Goal: Task Accomplishment & Management: Complete application form

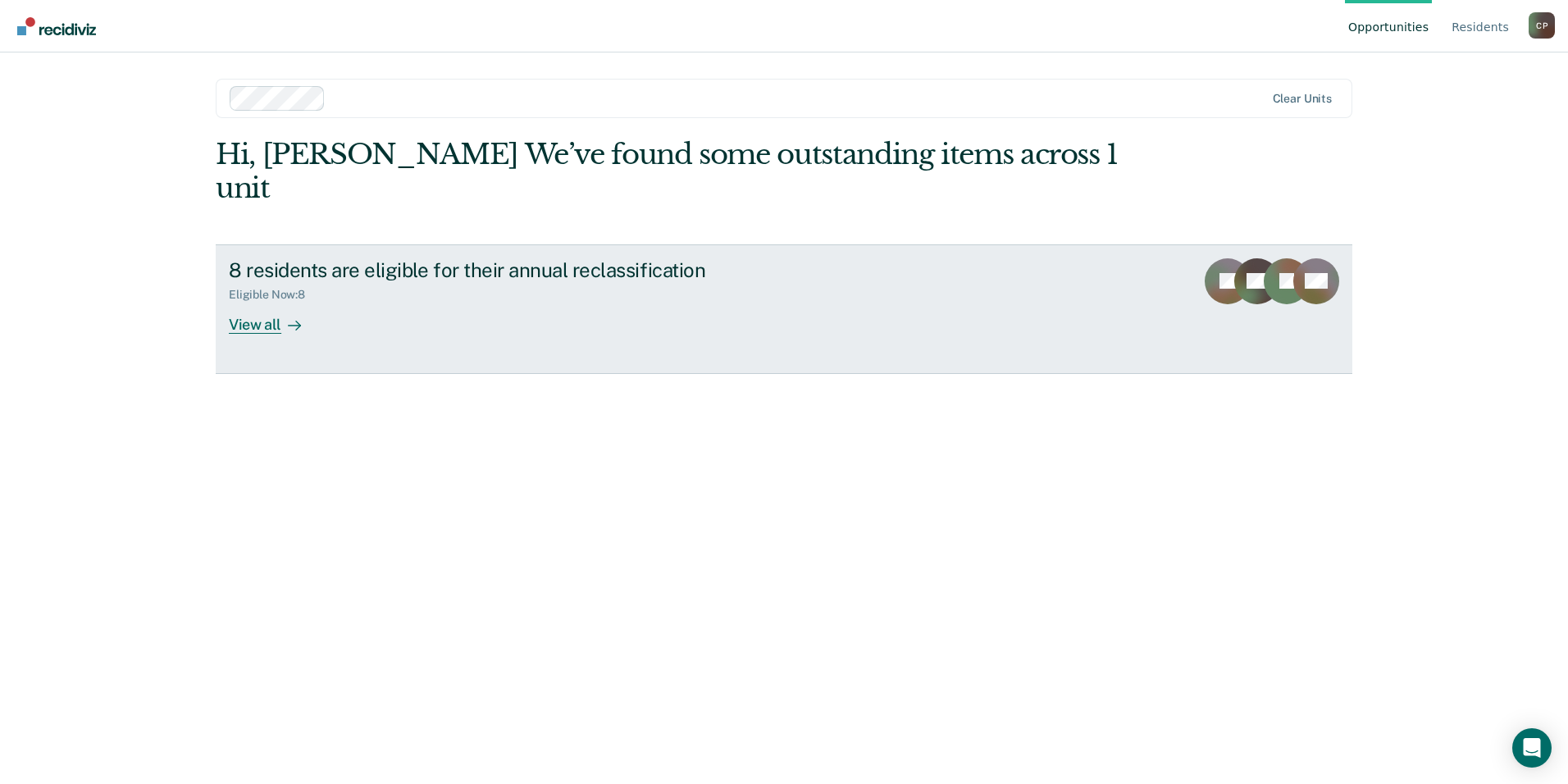
click at [259, 302] on div "View all" at bounding box center [275, 318] width 92 height 32
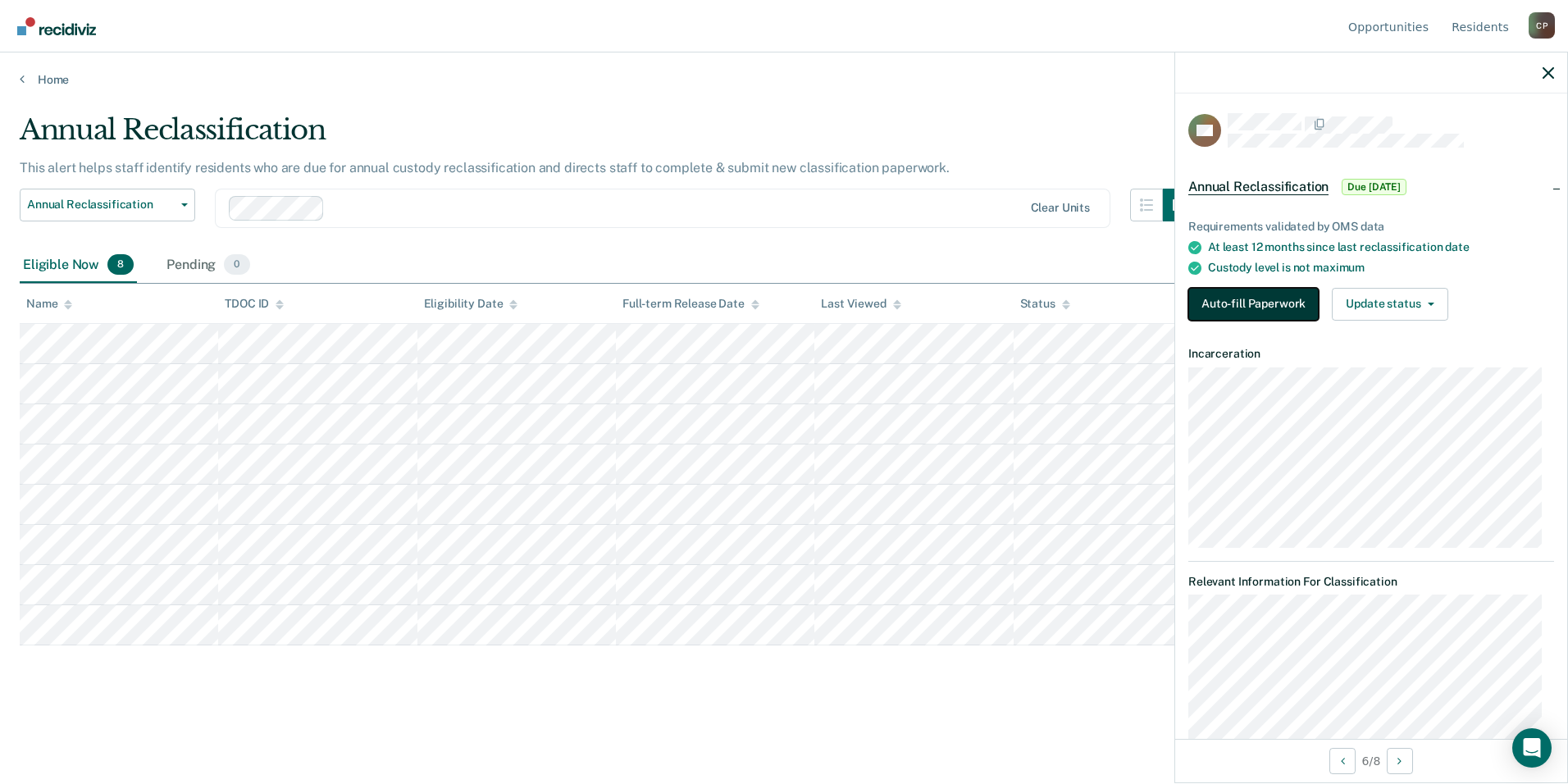
click at [1260, 301] on button "Auto-fill Paperwork" at bounding box center [1254, 304] width 131 height 33
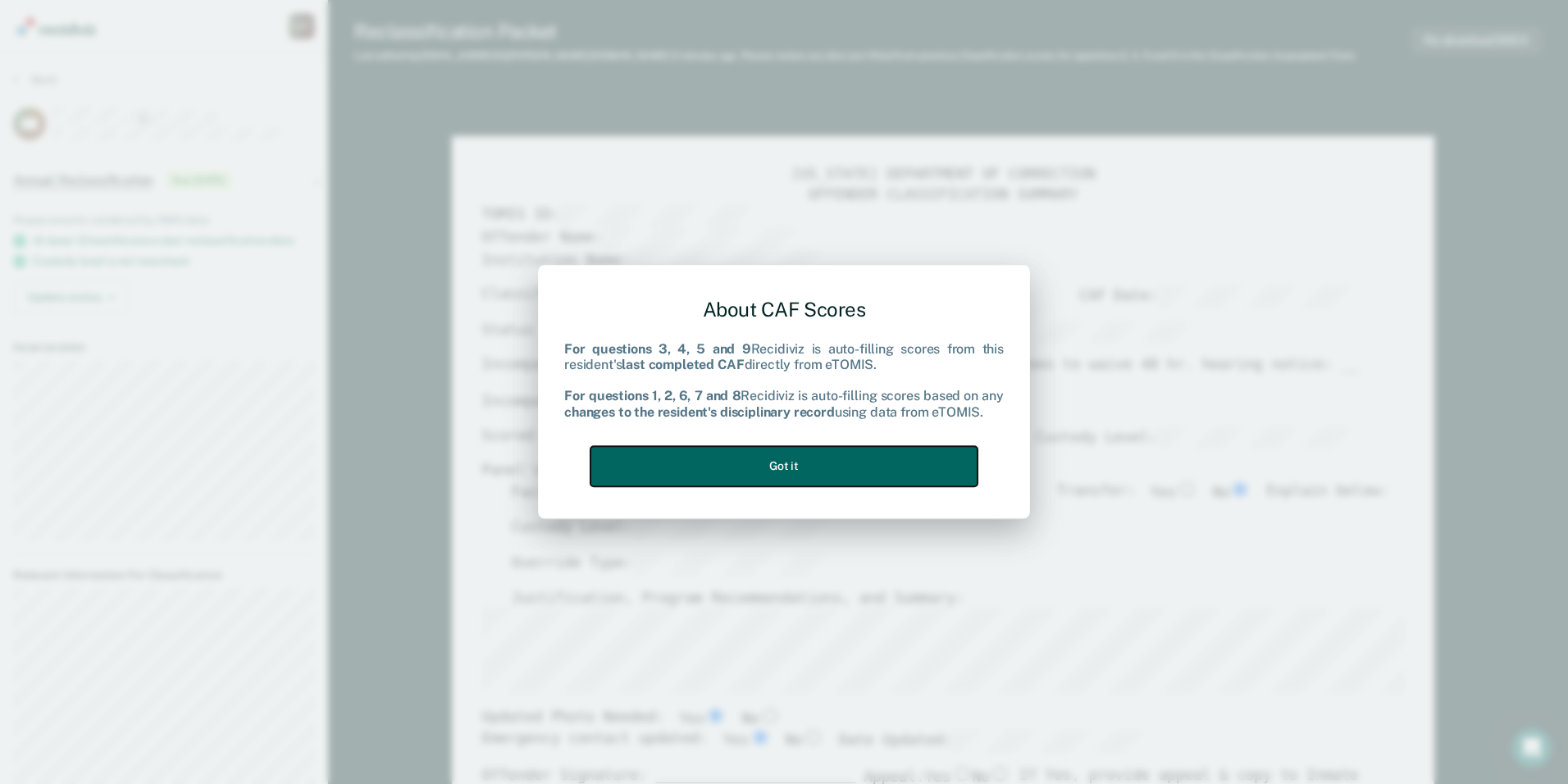
click at [808, 461] on button "Got it" at bounding box center [784, 466] width 387 height 40
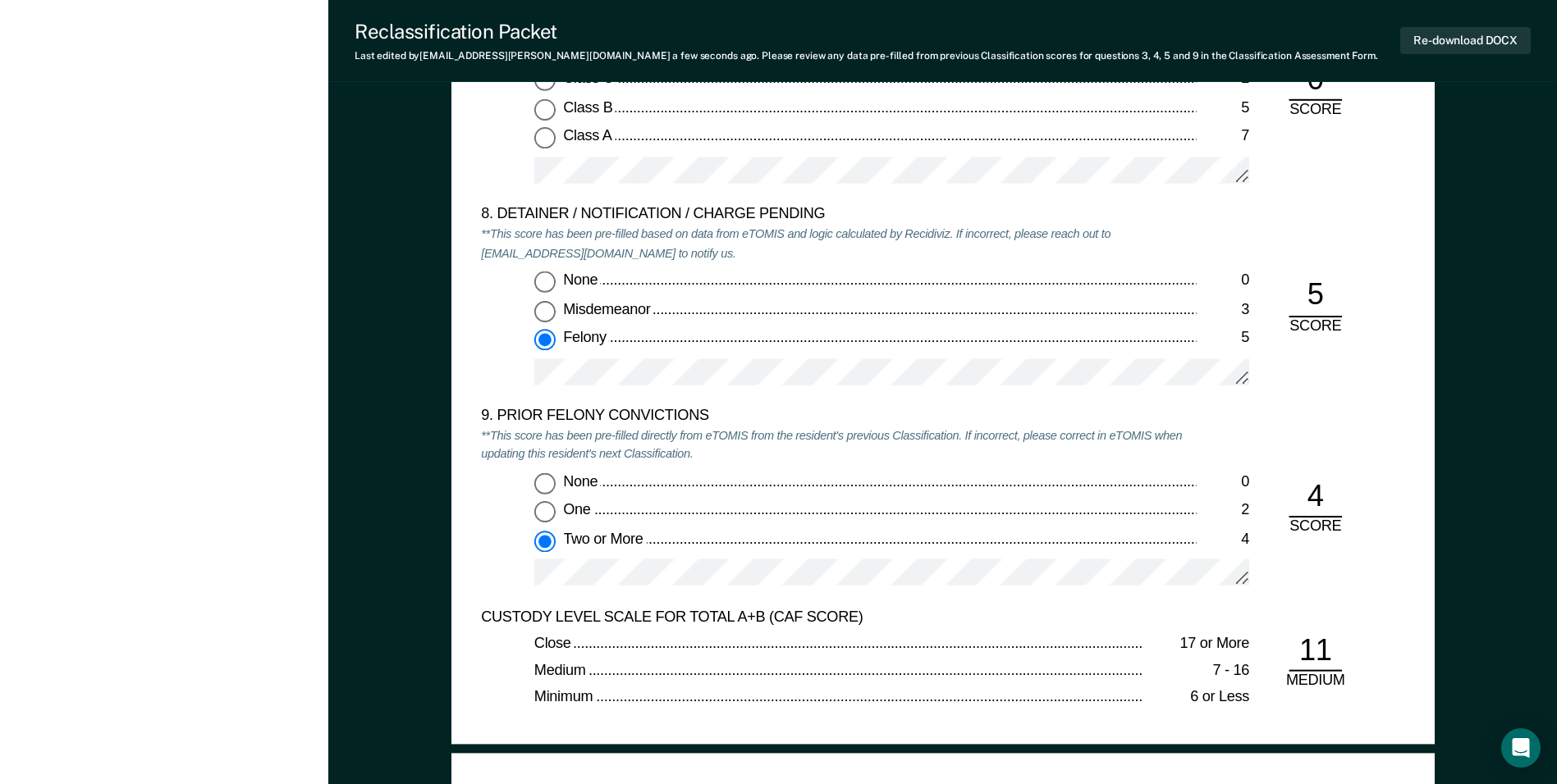
scroll to position [3363, 0]
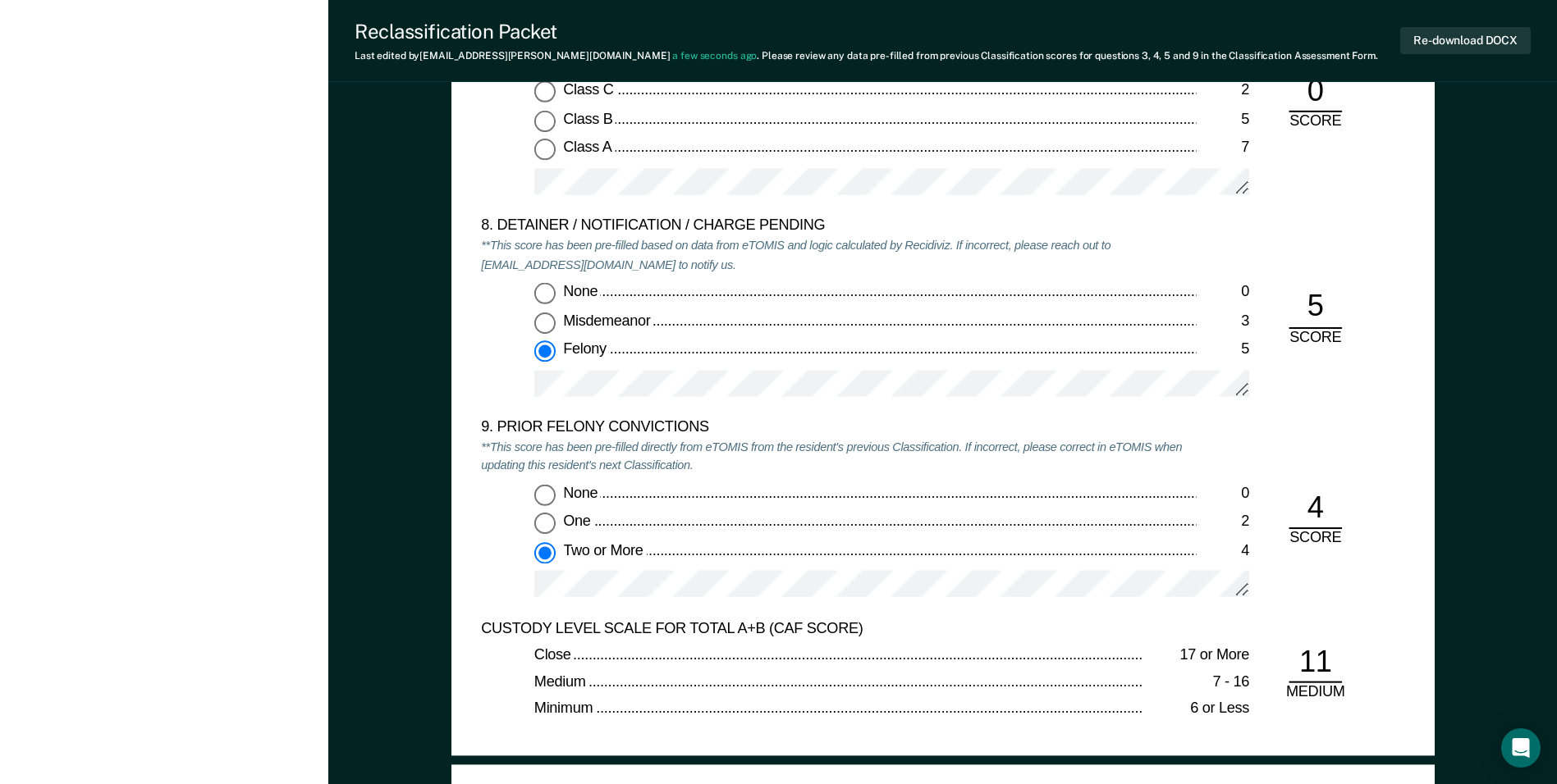
click at [477, 542] on div "5. ESCAPE HISTORY (WITHIN LAST 5 YEARS OF INCARCERATION) **This score has been …" at bounding box center [943, 67] width 983 height 1380
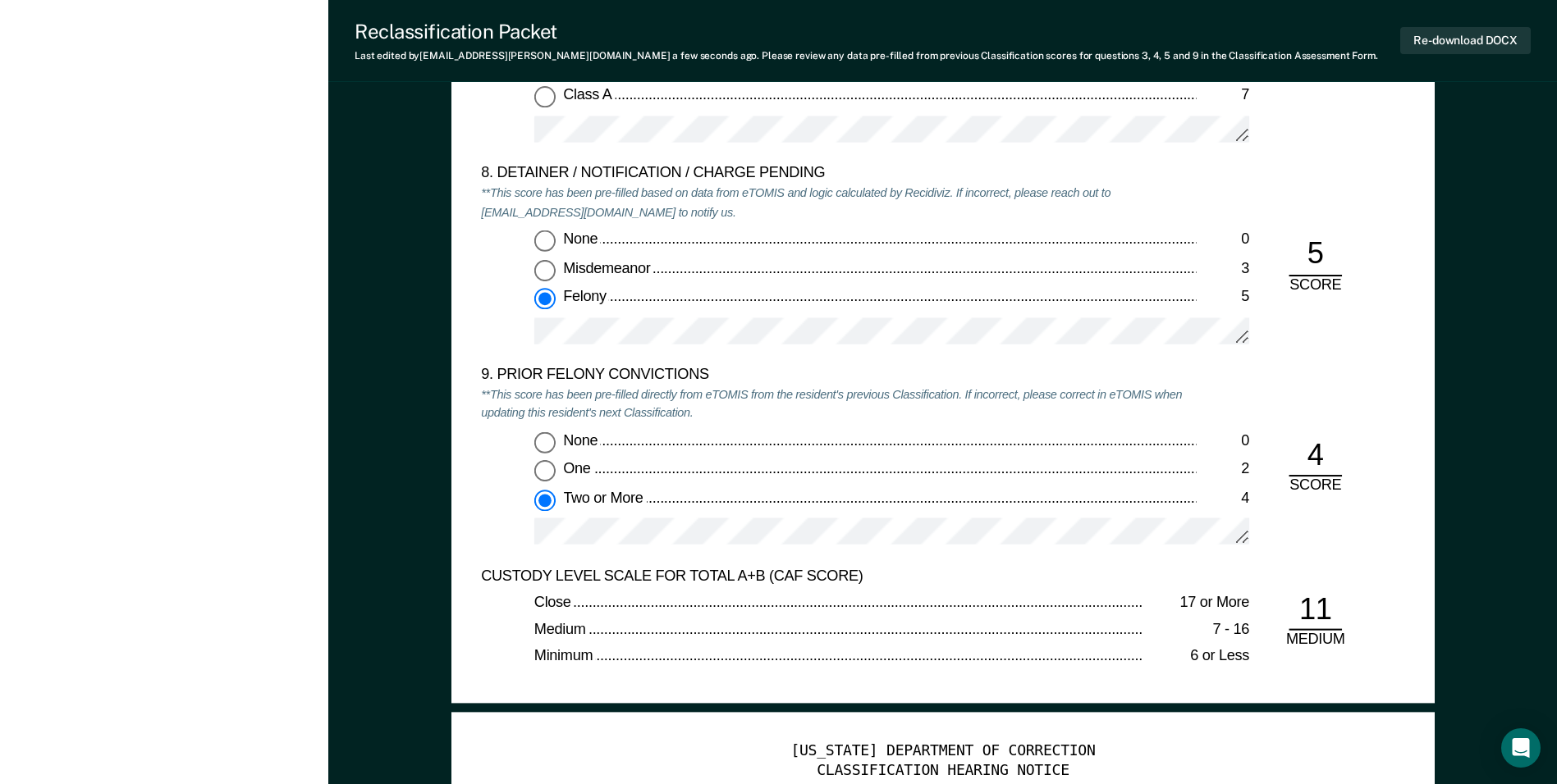
scroll to position [3445, 0]
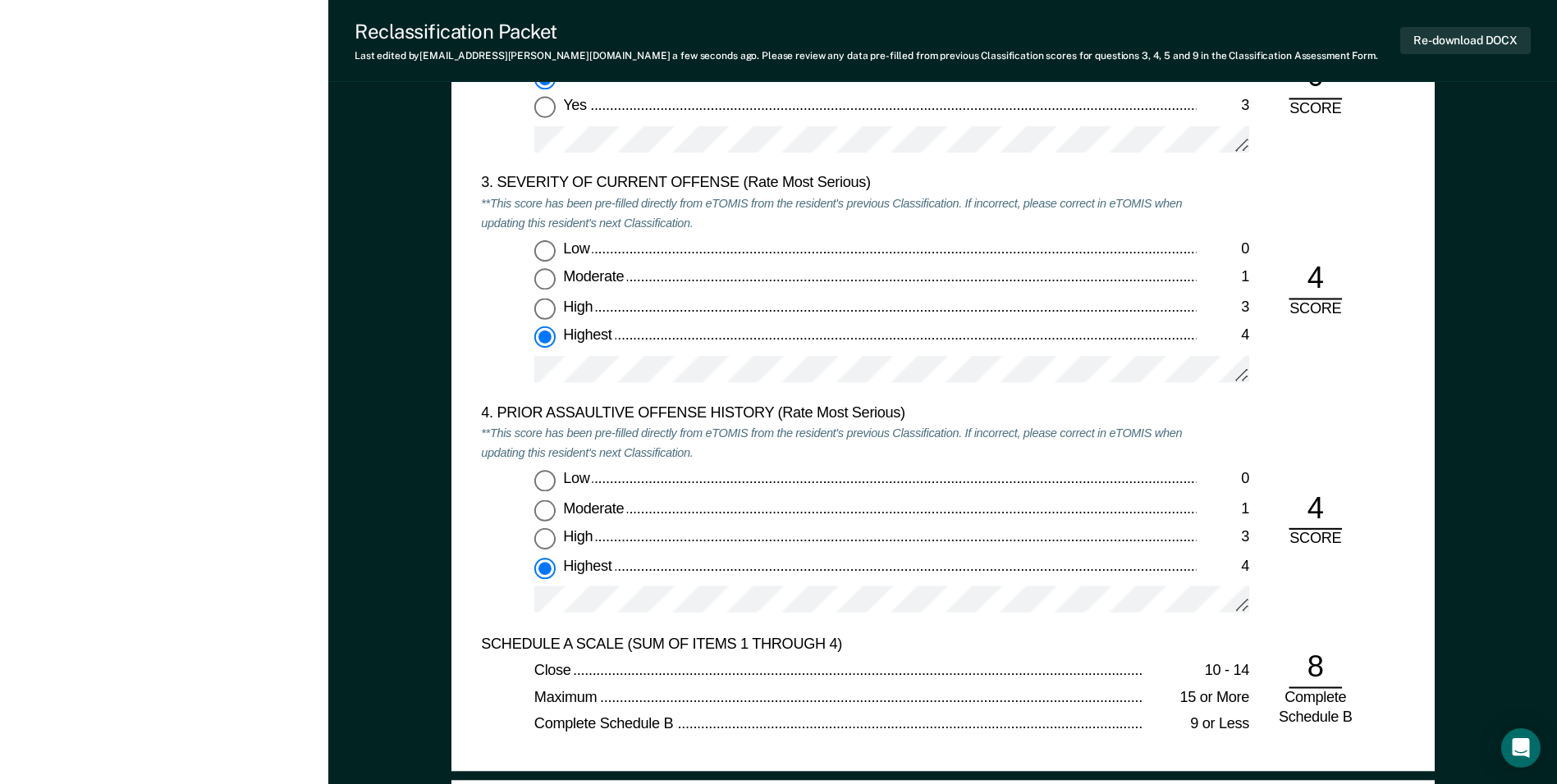
scroll to position [1969, 0]
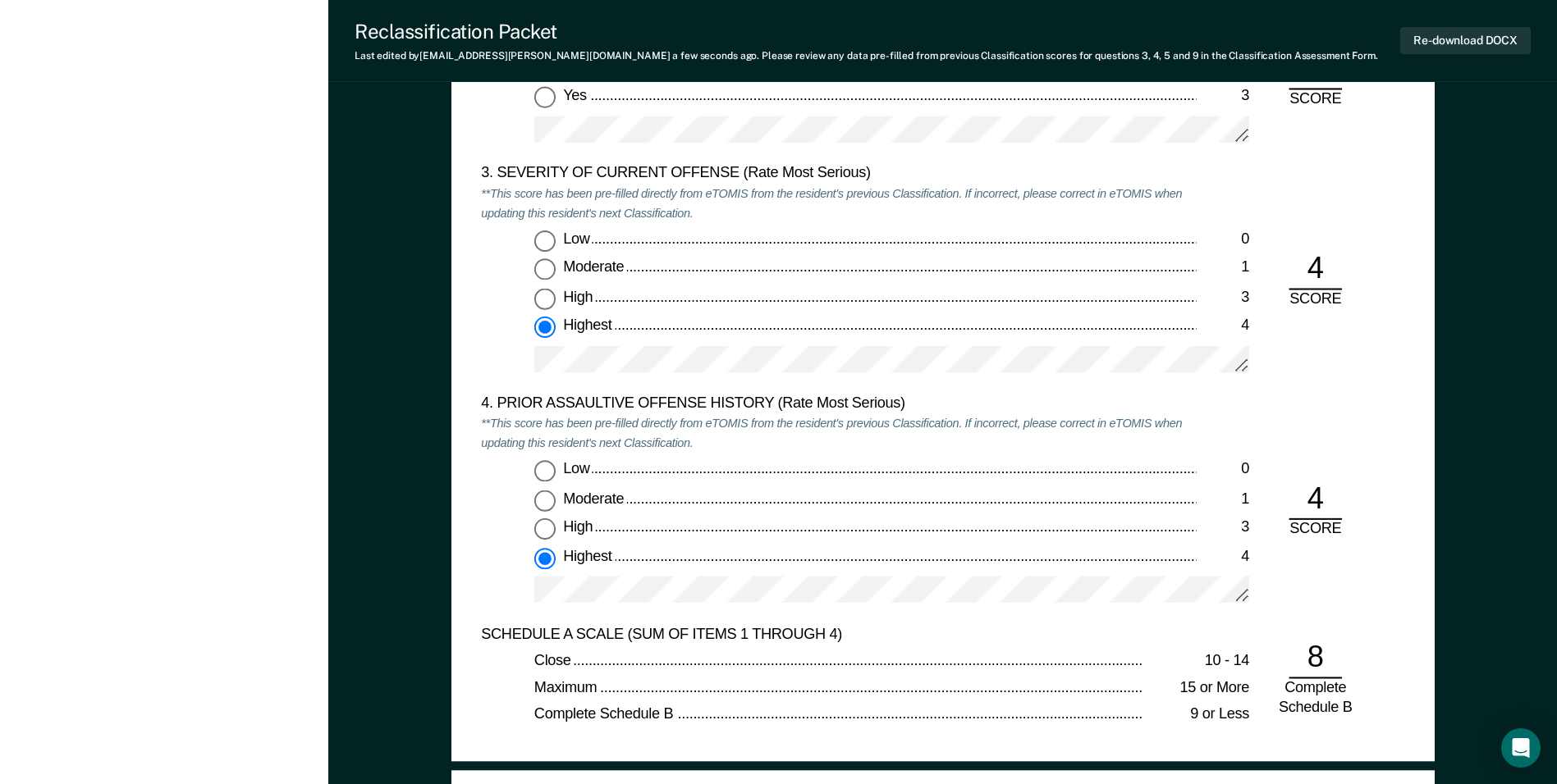
click at [490, 565] on div "Low 0 Moderate 1 High 3 Highest 4" at bounding box center [838, 540] width 715 height 158
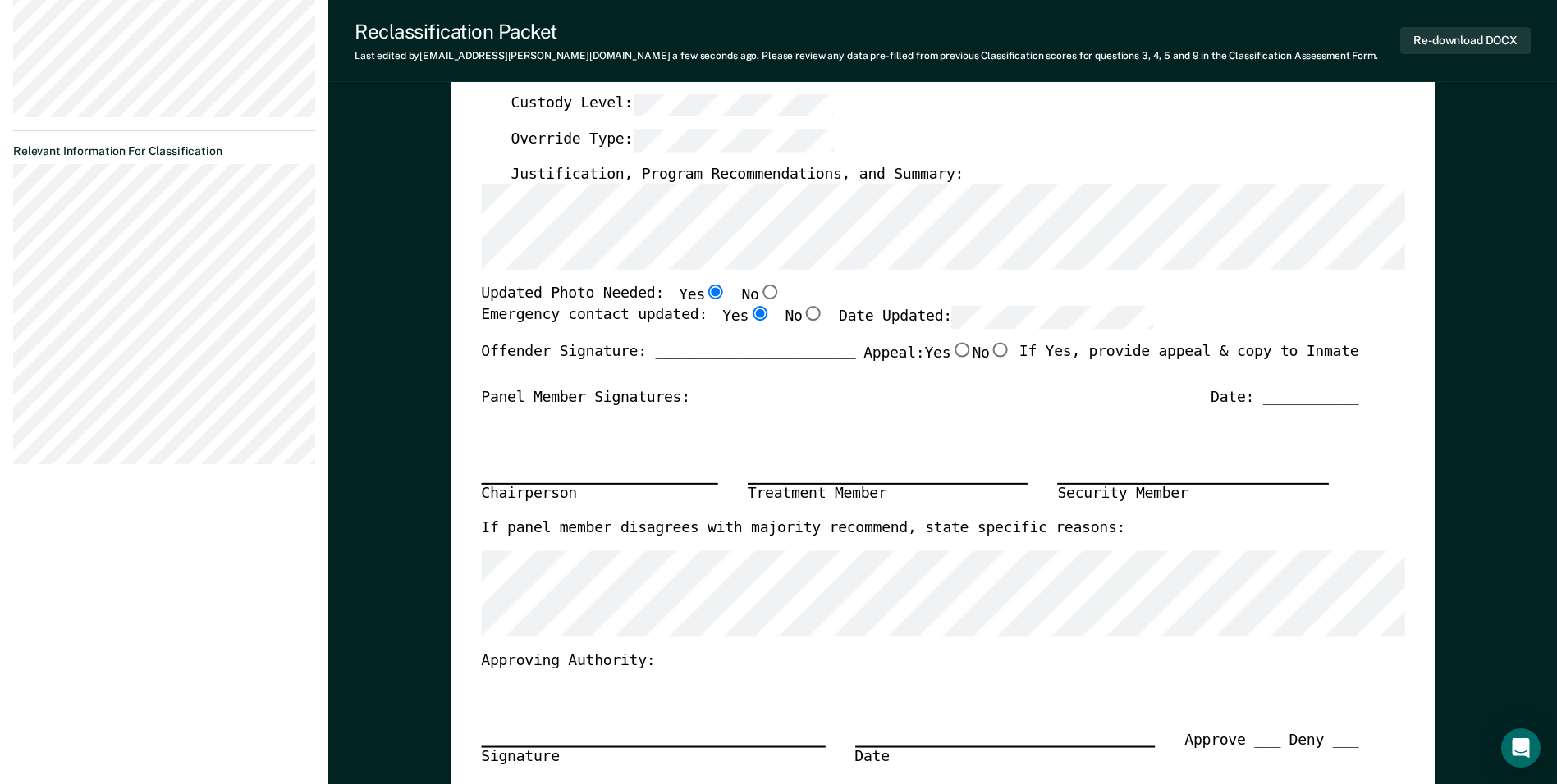
scroll to position [410, 0]
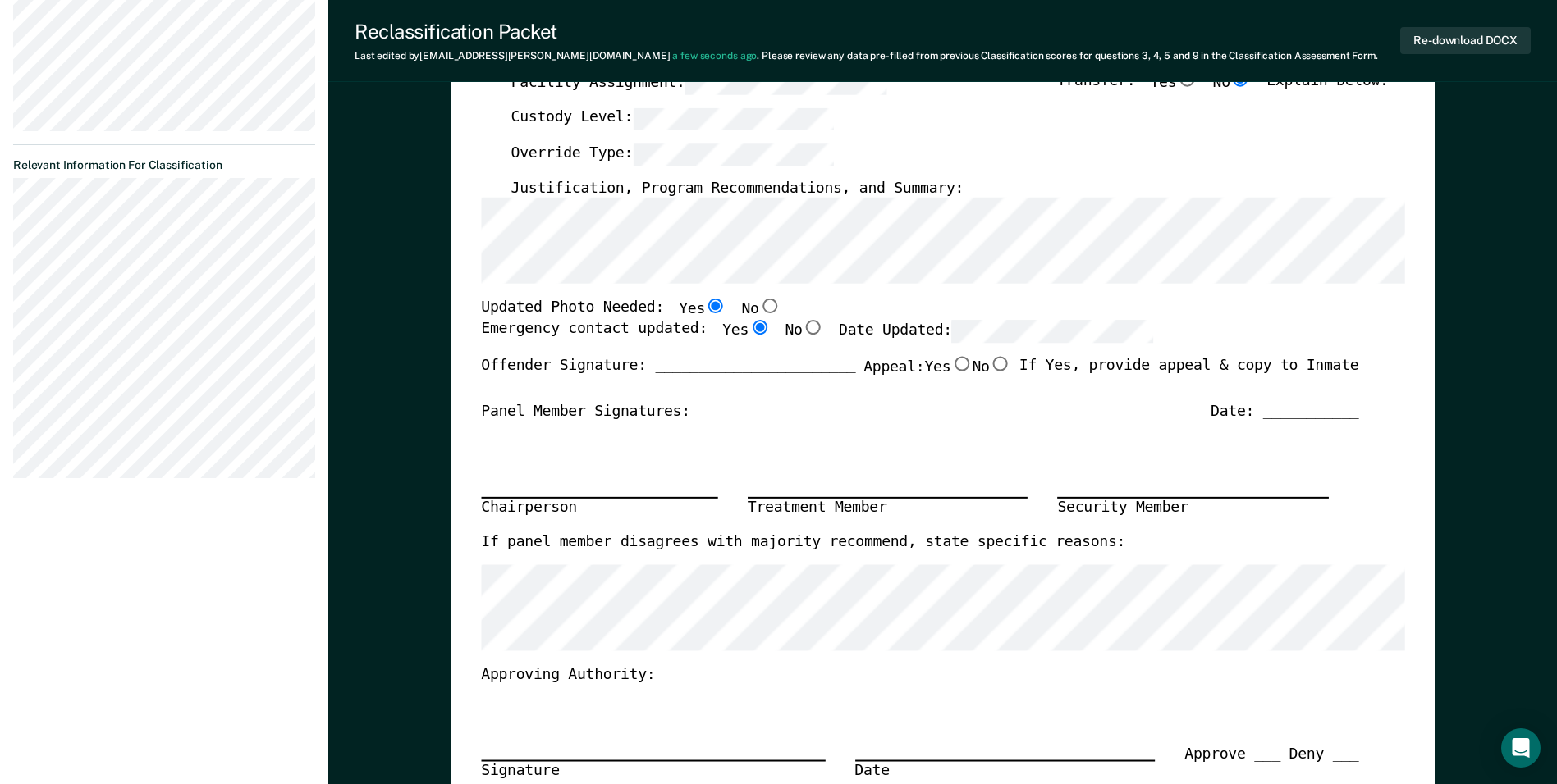
click at [468, 331] on div "[US_STATE] DEPARTMENT OF CORRECTION OFFENDER CLASSIFICATION SUMMARY TOMIS ID: O…" at bounding box center [943, 366] width 983 height 1280
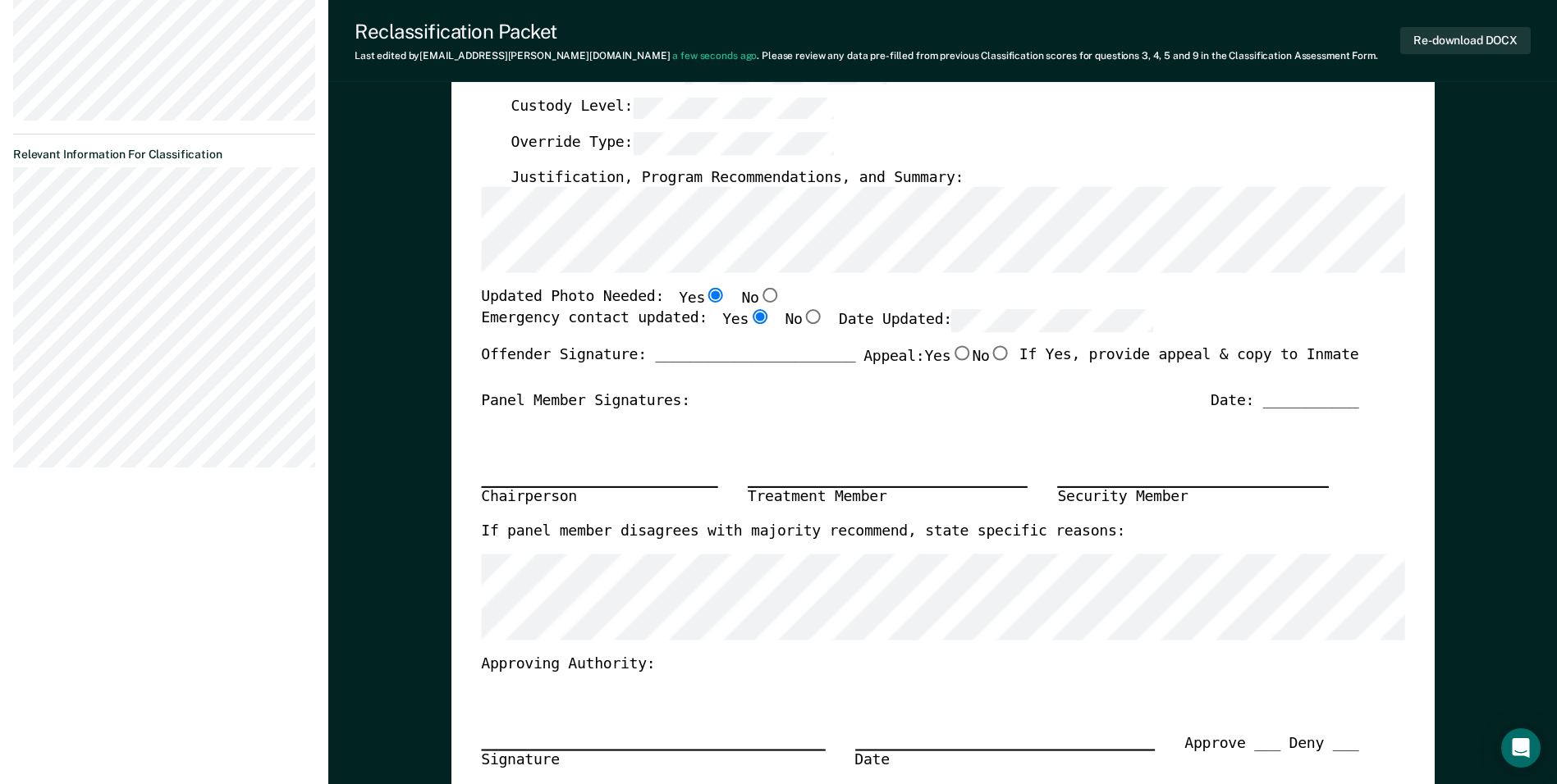
scroll to position [246, 0]
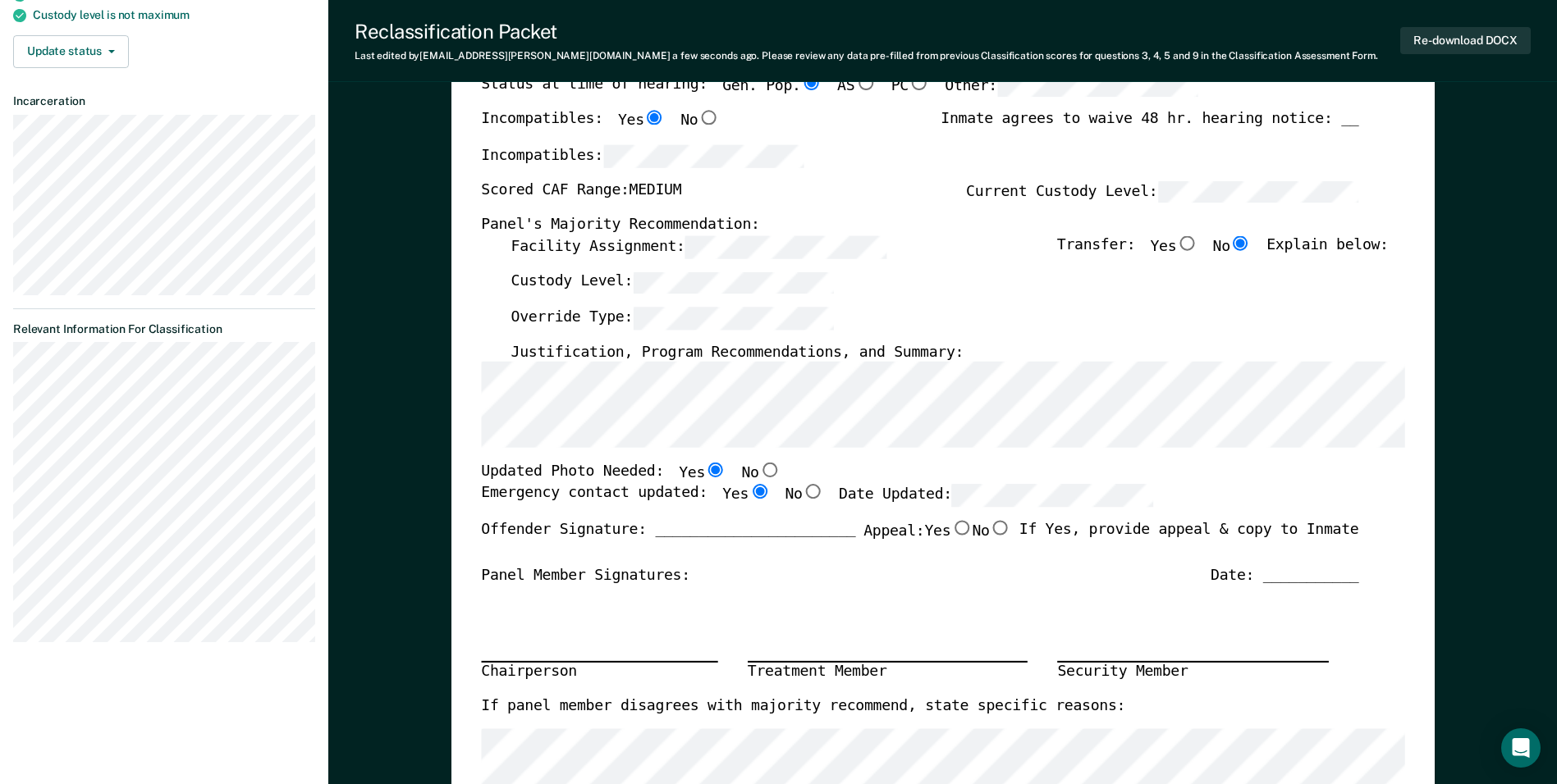
click at [462, 450] on div "[US_STATE] DEPARTMENT OF CORRECTION OFFENDER CLASSIFICATION SUMMARY TOMIS ID: O…" at bounding box center [943, 530] width 983 height 1280
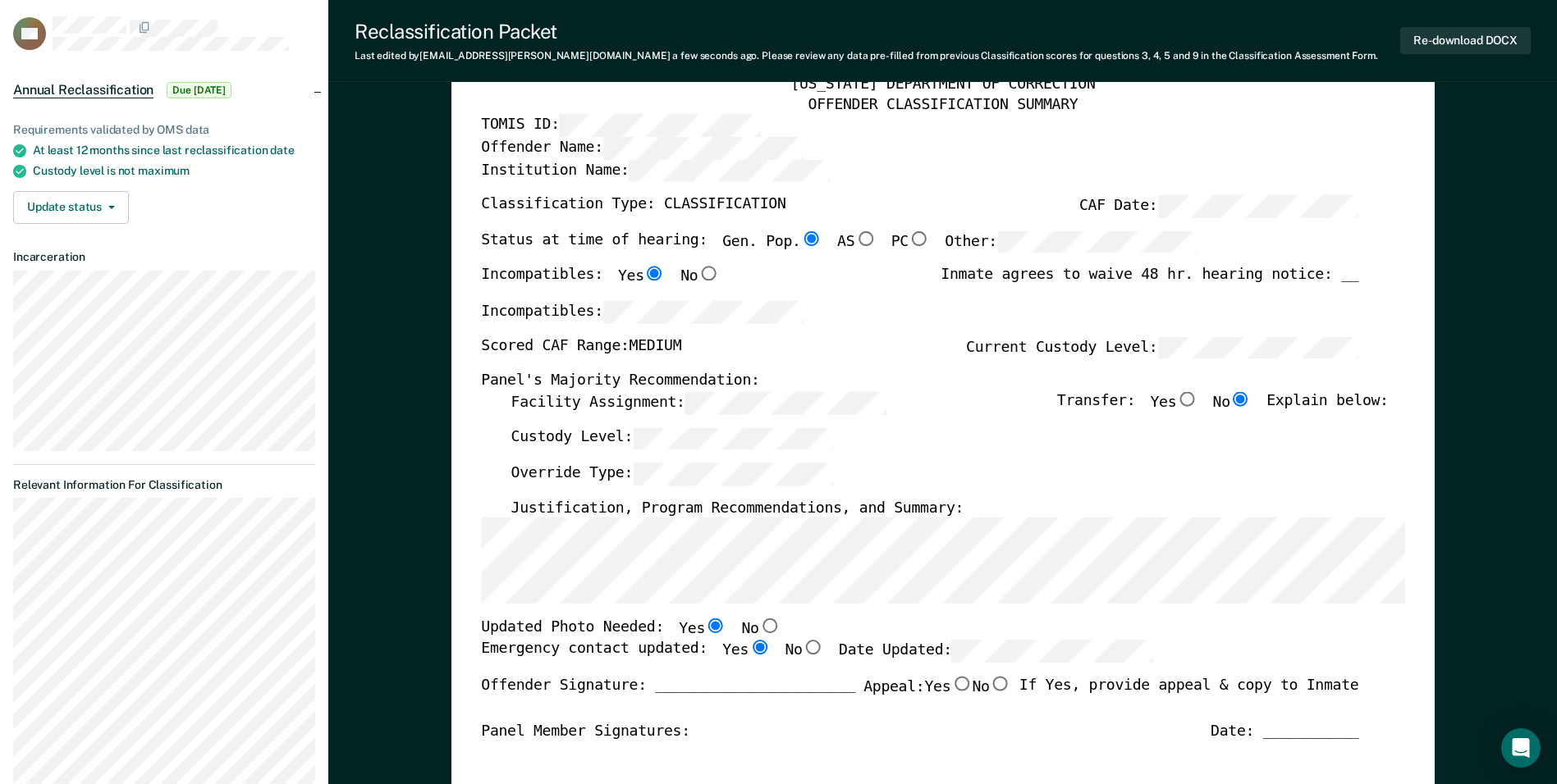
scroll to position [82, 0]
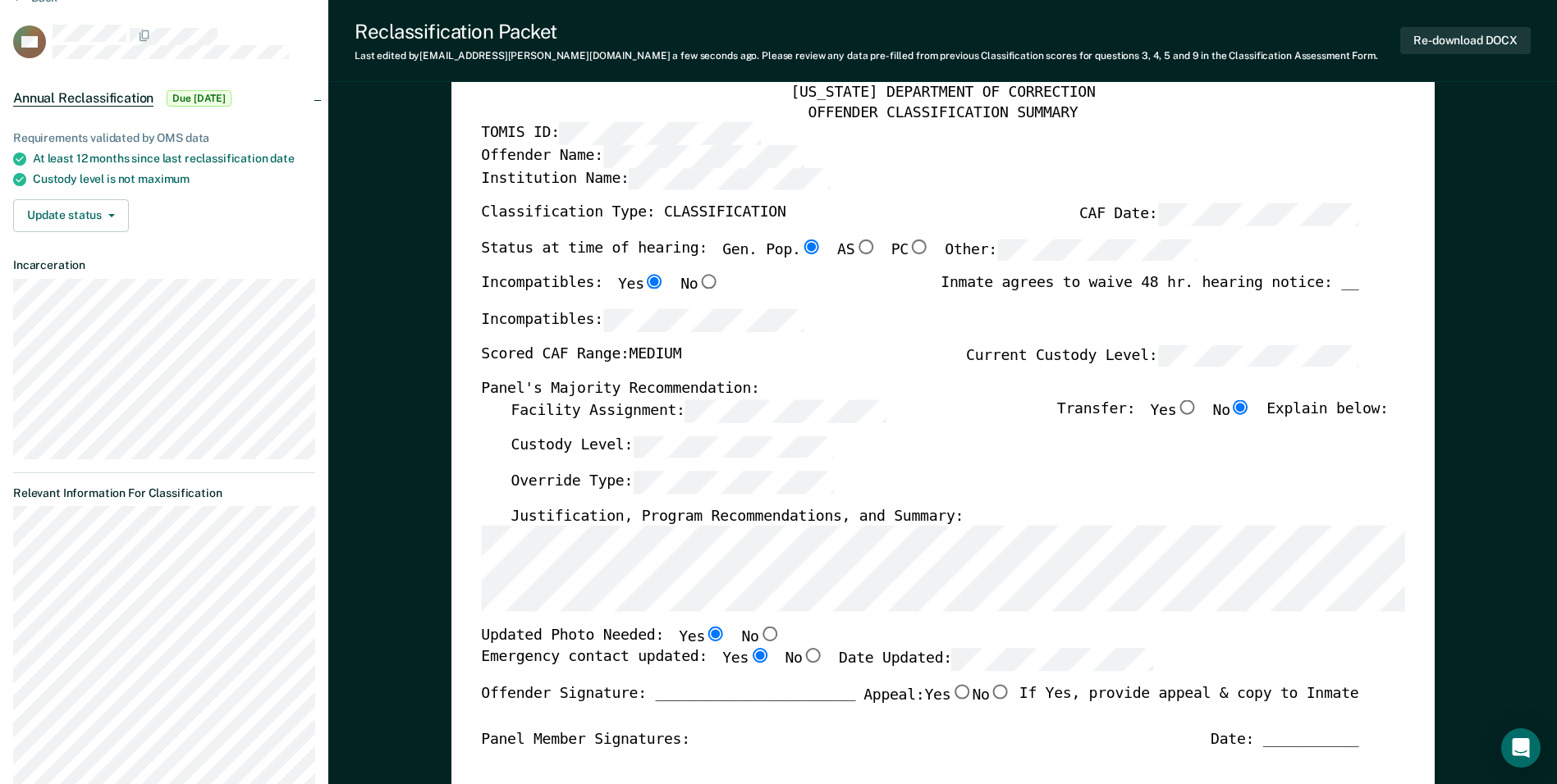
click at [460, 559] on div "[US_STATE] DEPARTMENT OF CORRECTION OFFENDER CLASSIFICATION SUMMARY TOMIS ID: O…" at bounding box center [943, 694] width 983 height 1280
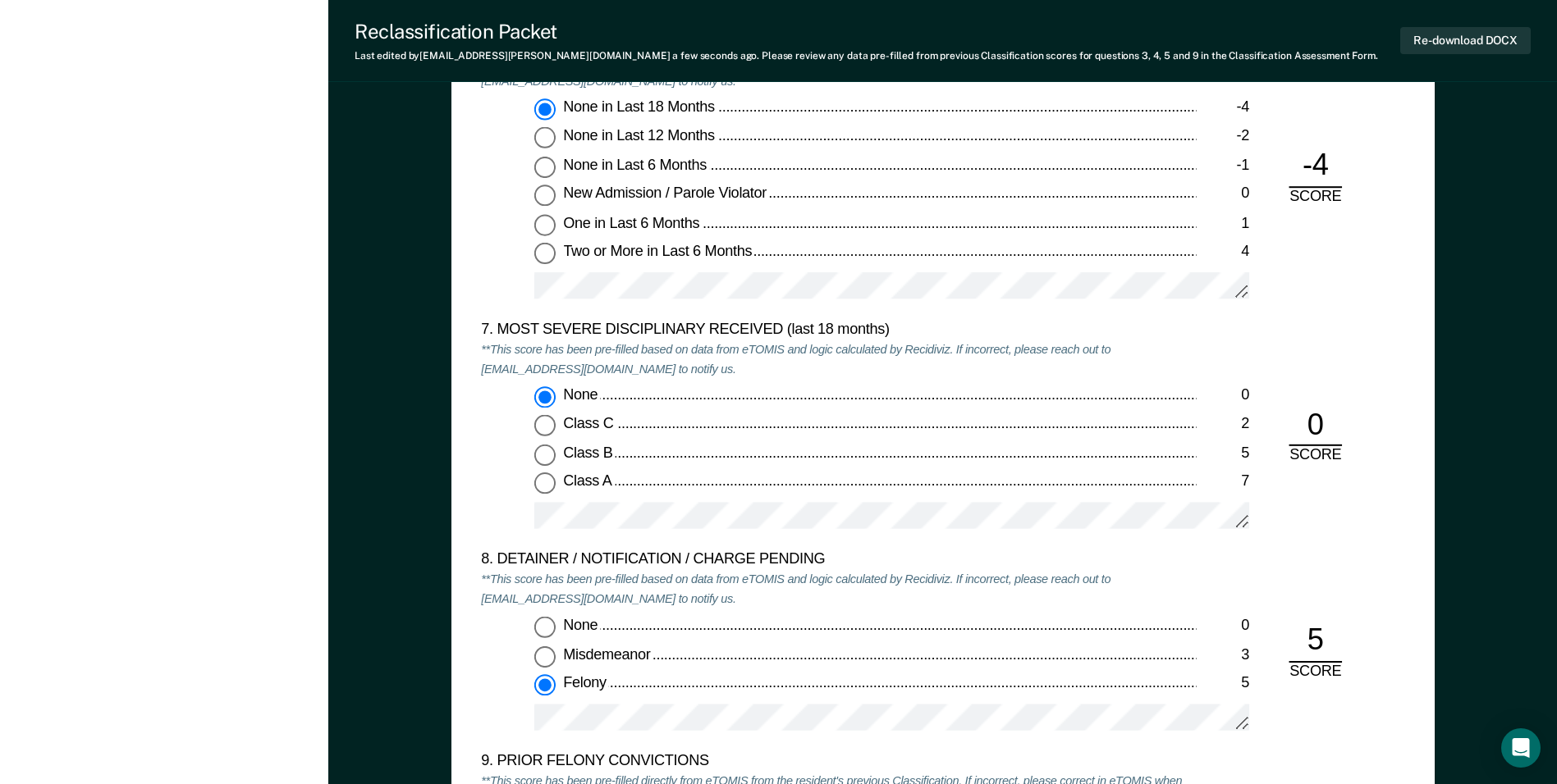
scroll to position [3035, 0]
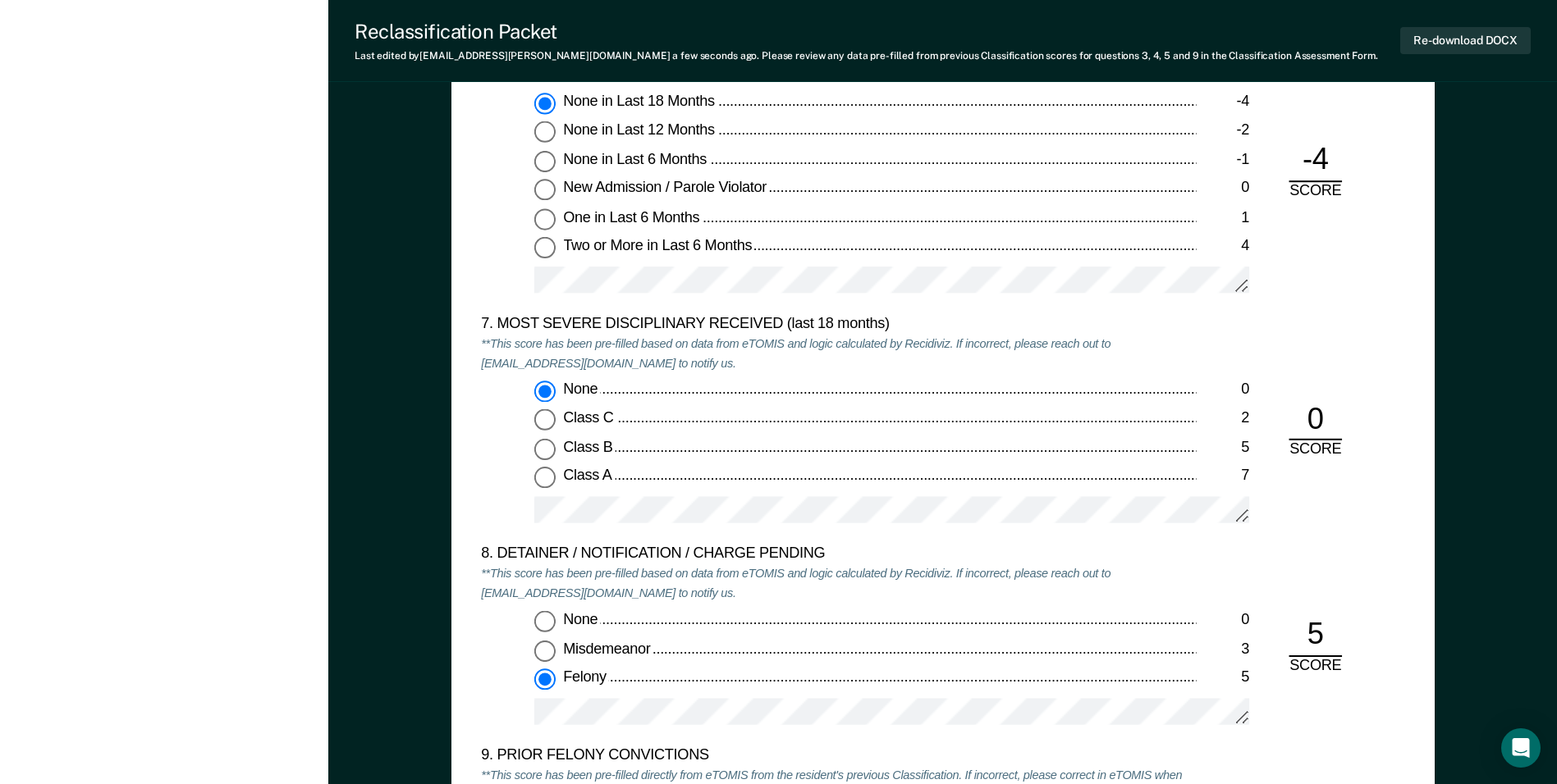
click at [464, 454] on div "5. ESCAPE HISTORY (WITHIN LAST 5 YEARS OF INCARCERATION) **This score has been …" at bounding box center [943, 395] width 983 height 1380
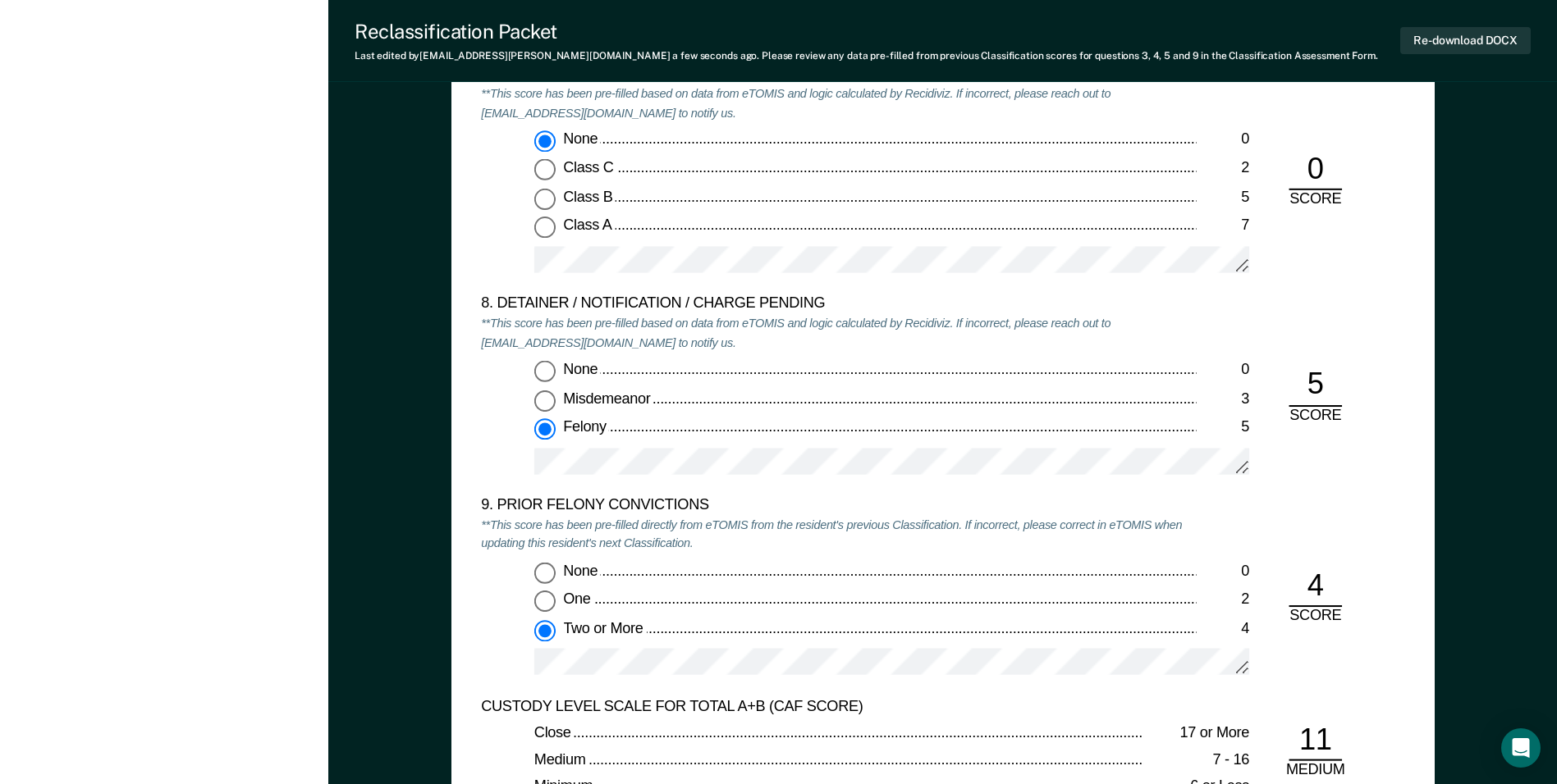
scroll to position [3281, 0]
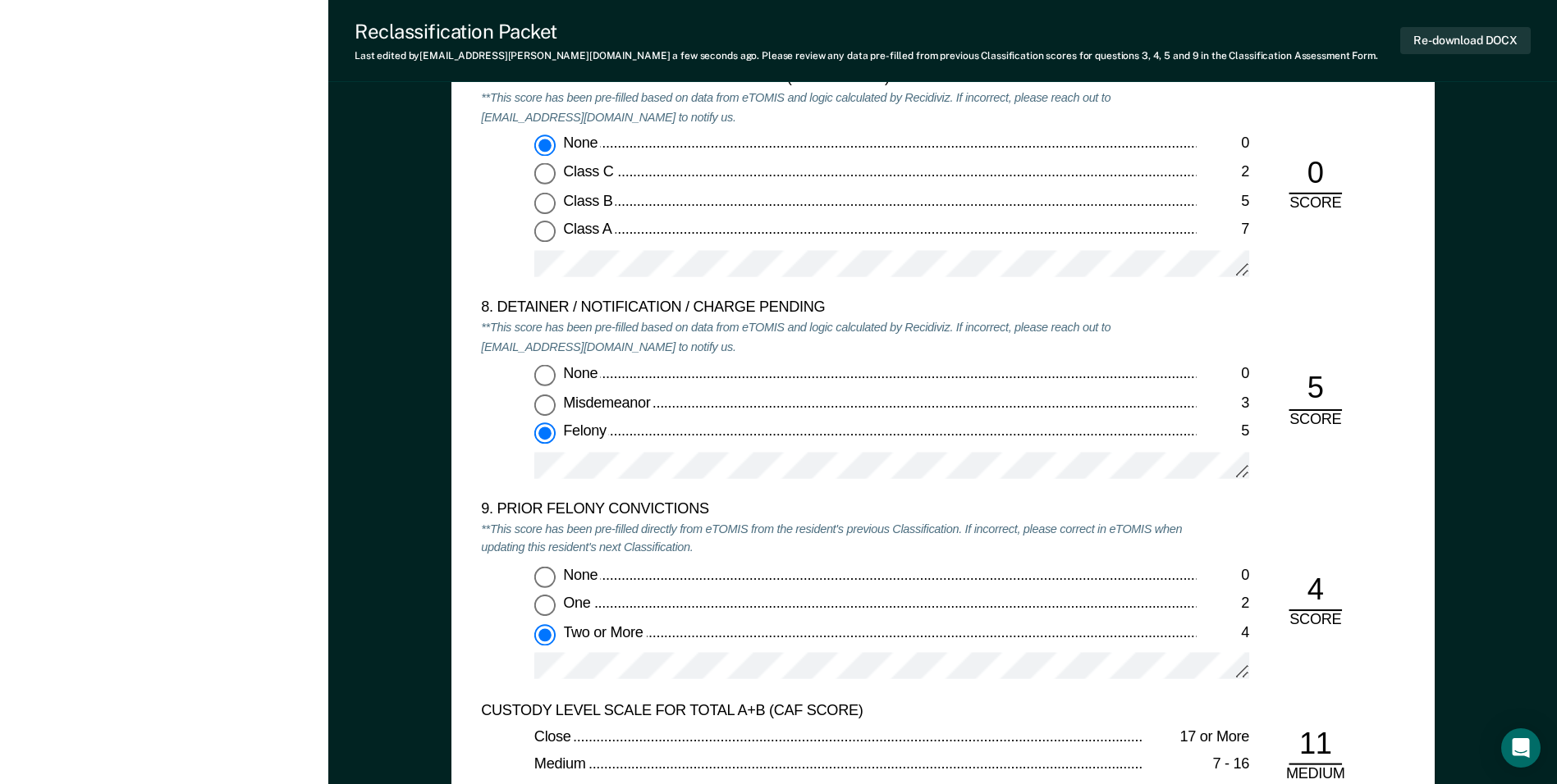
drag, startPoint x: 1255, startPoint y: 538, endPoint x: 1304, endPoint y: 569, distance: 58.0
click at [1305, 569] on div "9. PRIOR FELONY CONVICTIONS **This score has been pre-filled directly from eTOM…" at bounding box center [942, 601] width 924 height 201
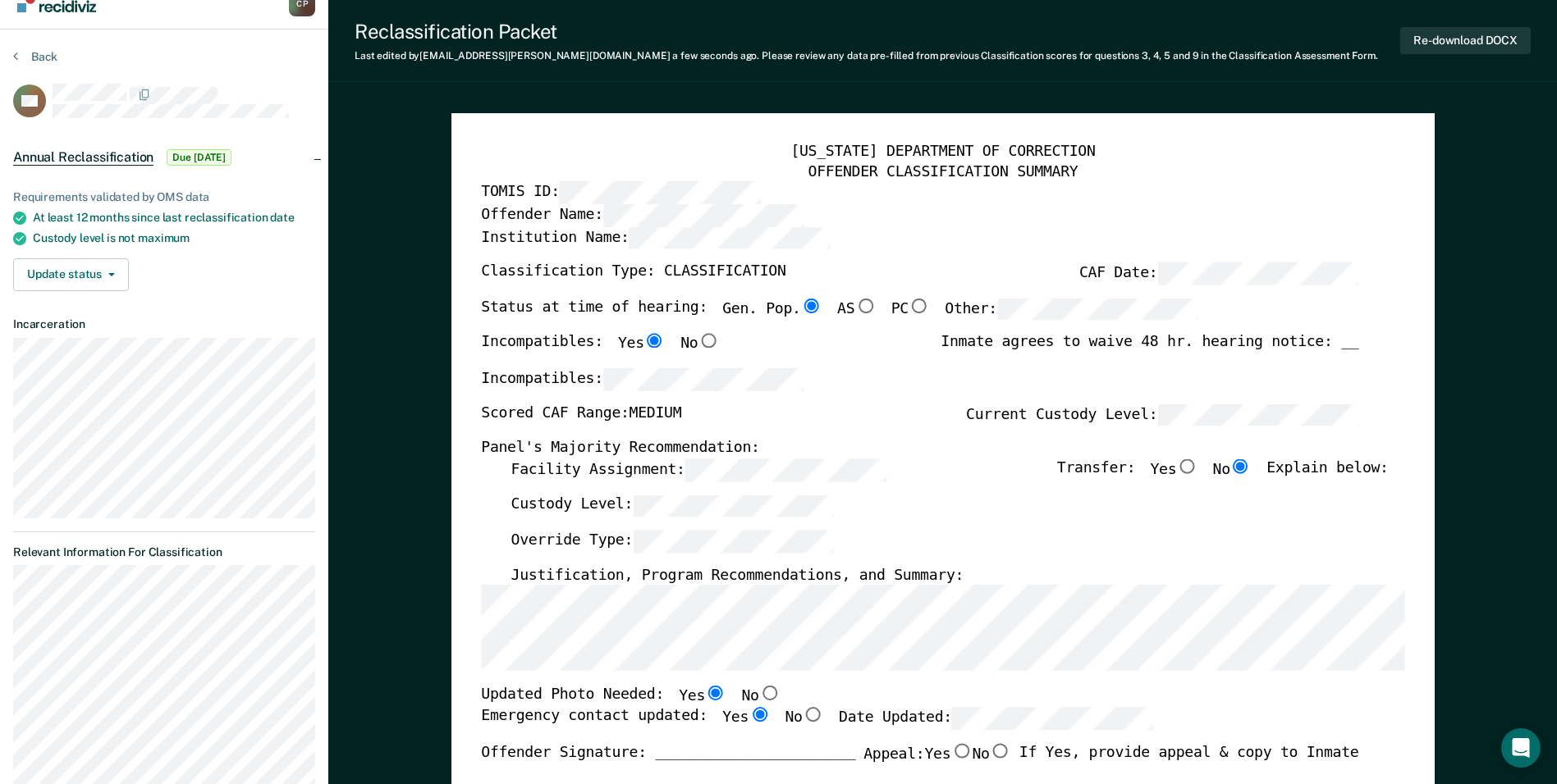
scroll to position [0, 0]
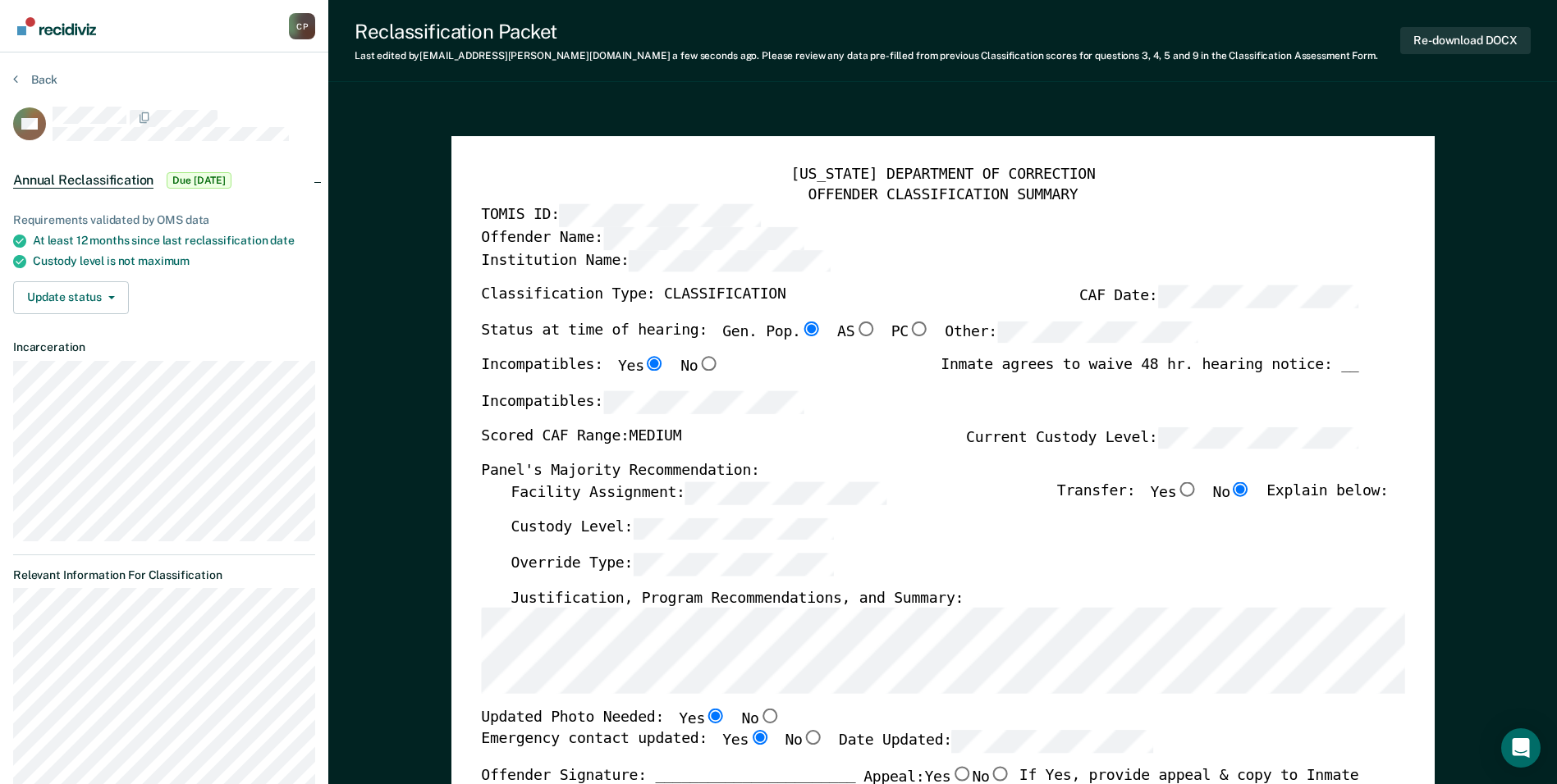
click at [41, 77] on button "Back" at bounding box center [35, 80] width 44 height 15
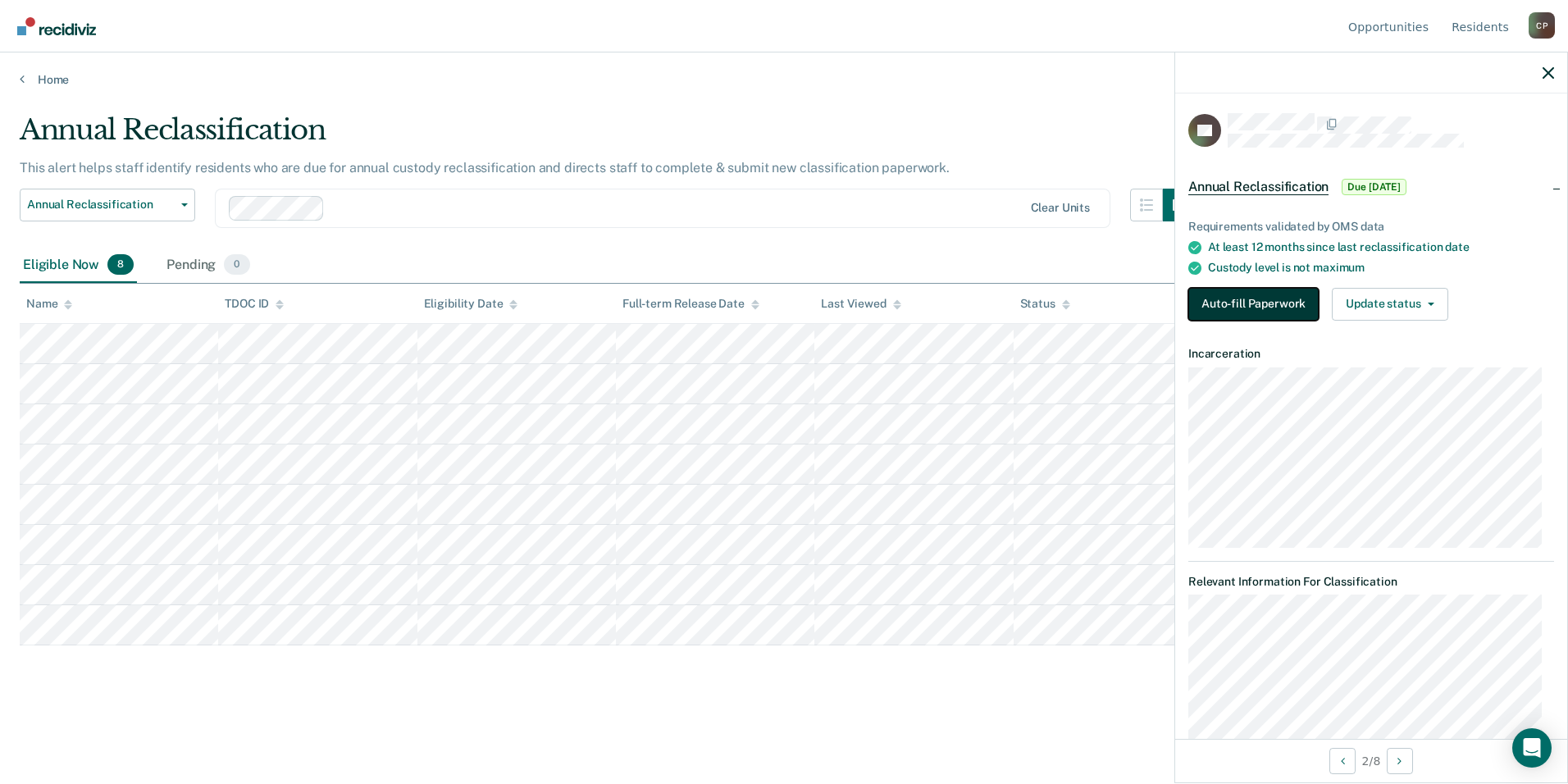
click at [1254, 300] on button "Auto-fill Paperwork" at bounding box center [1254, 304] width 131 height 33
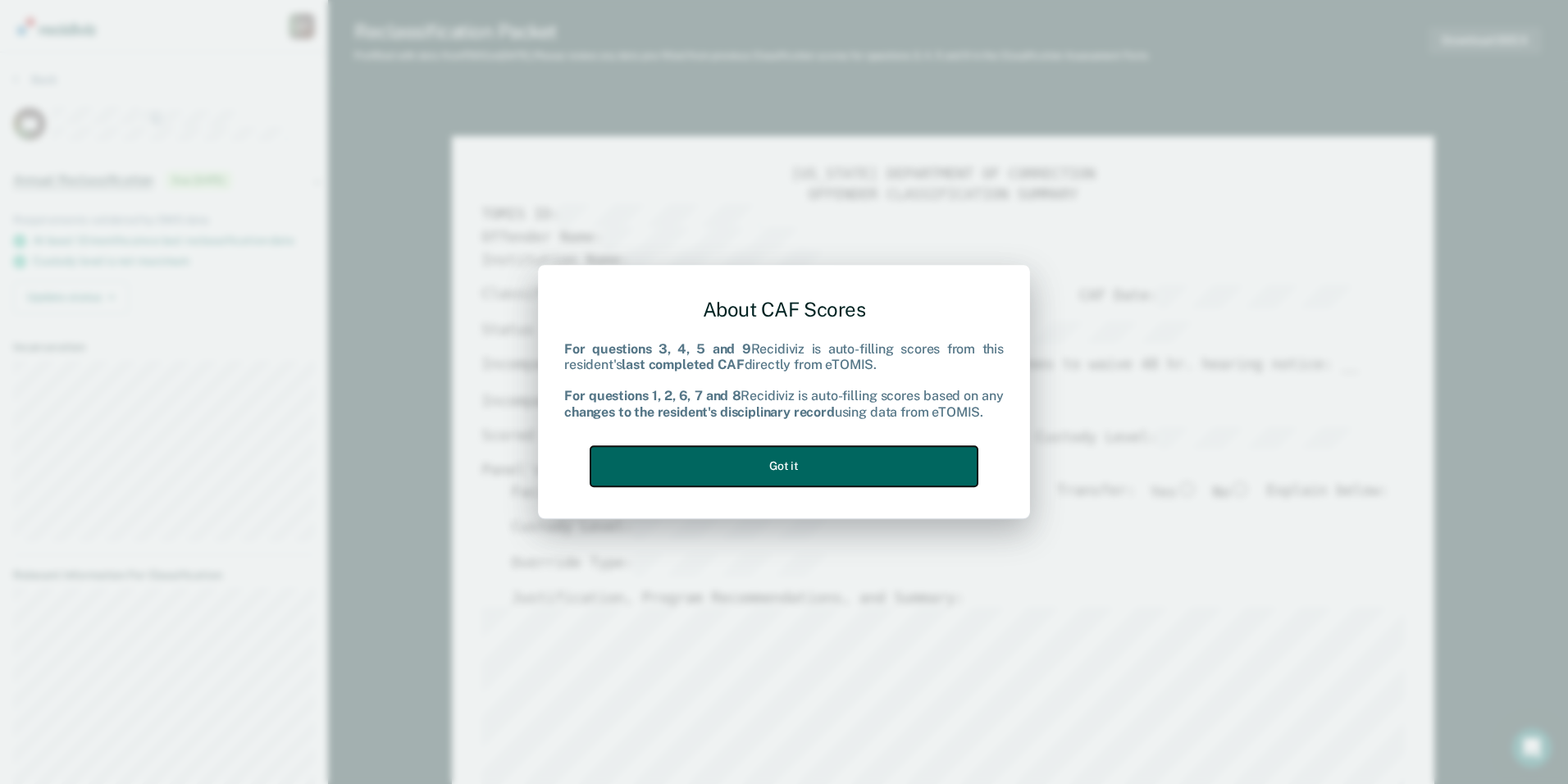
click at [890, 466] on button "Got it" at bounding box center [784, 466] width 387 height 40
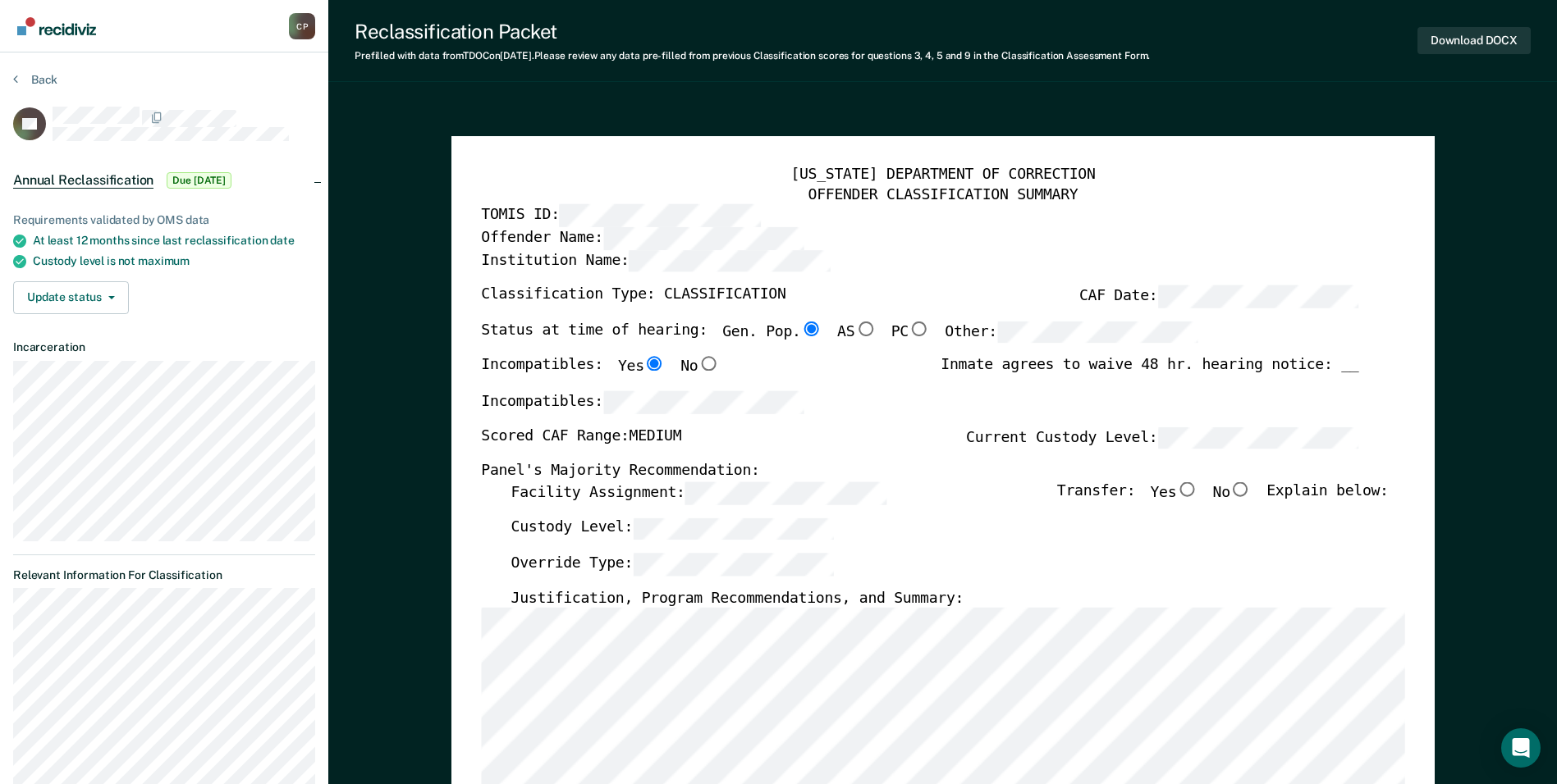
click at [1250, 491] on input "No" at bounding box center [1240, 490] width 21 height 15
type textarea "x"
radio input "true"
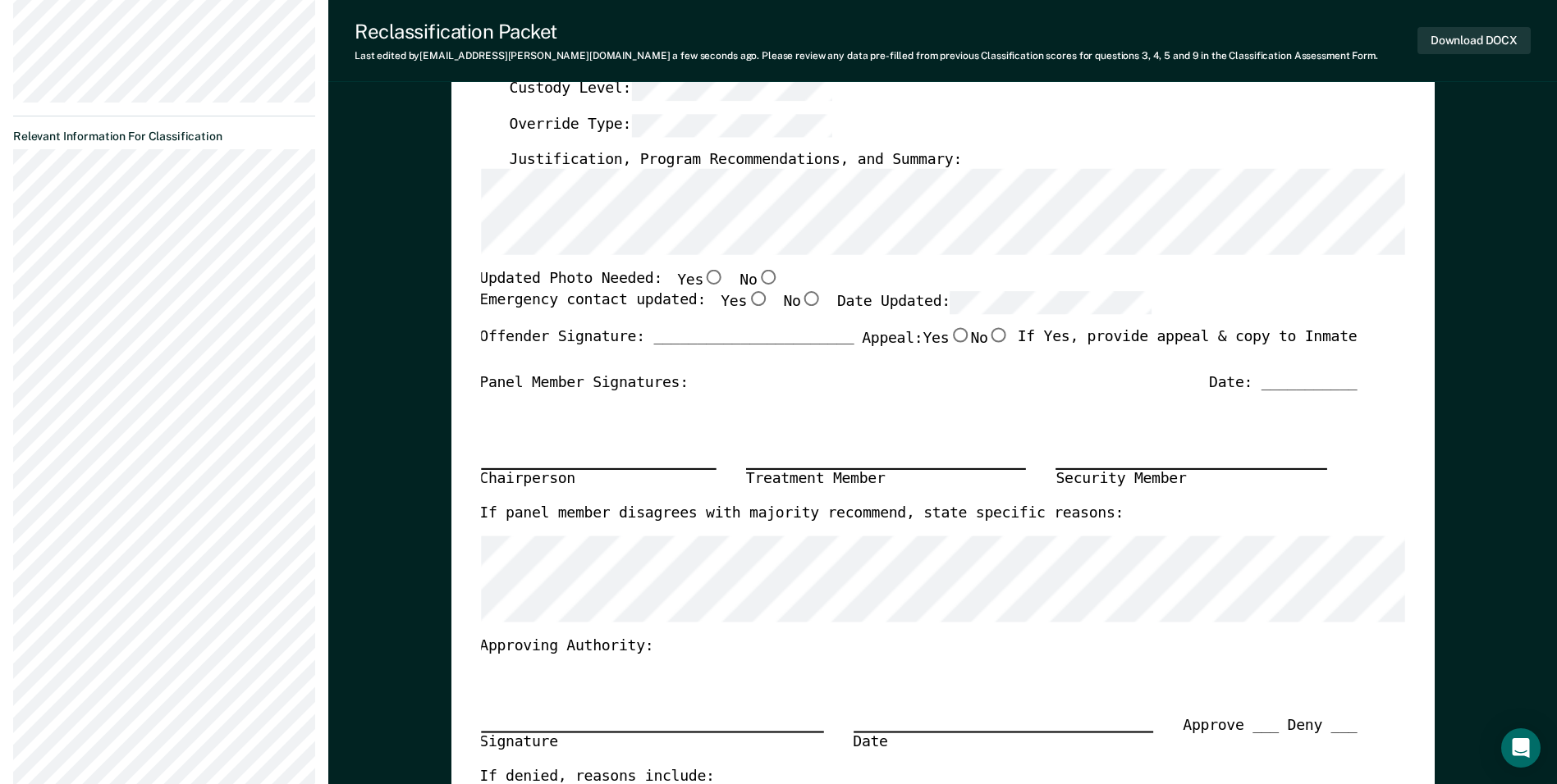
scroll to position [410, 0]
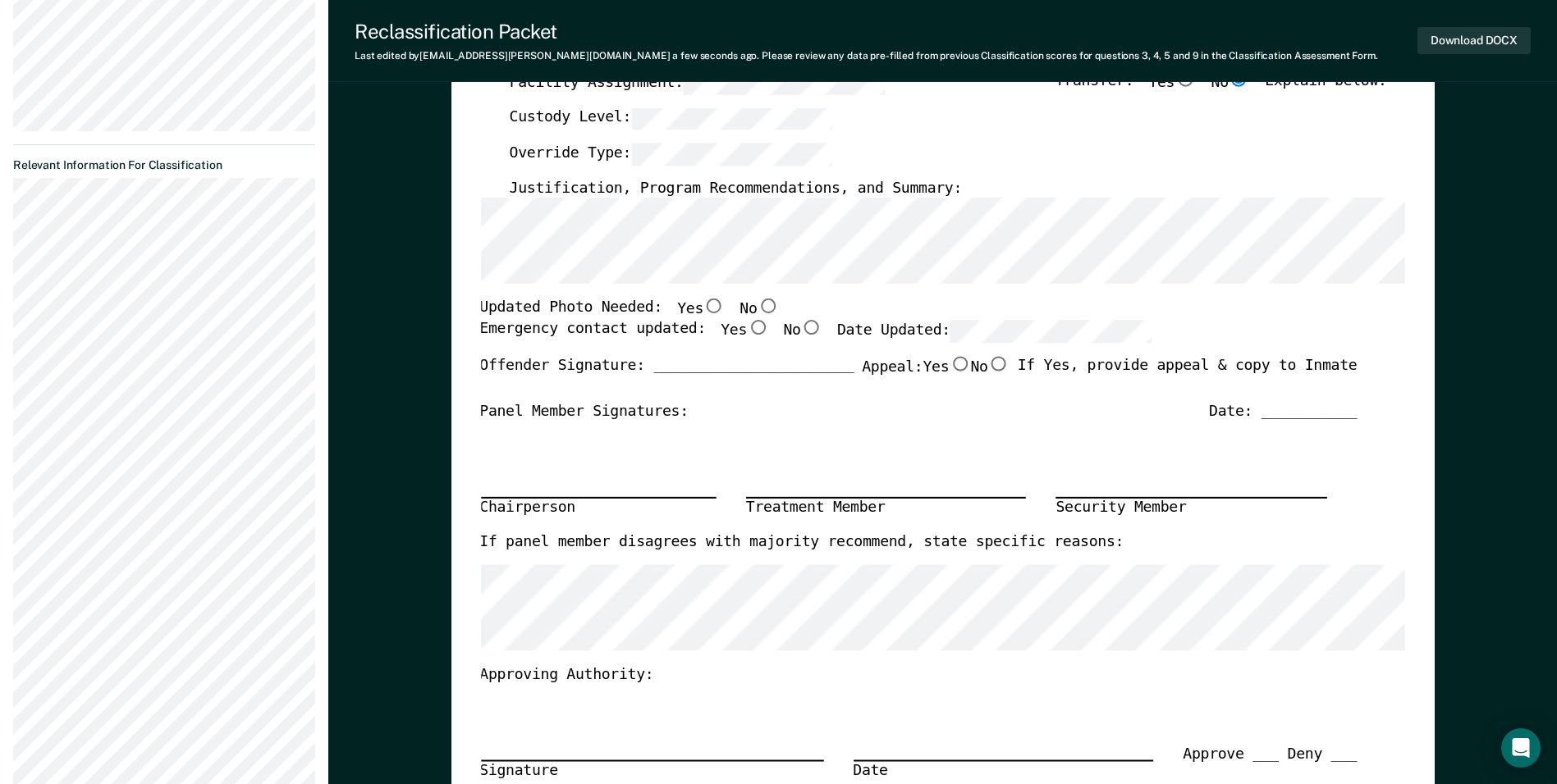
click at [703, 308] on input "Yes" at bounding box center [713, 307] width 21 height 15
type textarea "x"
radio input "true"
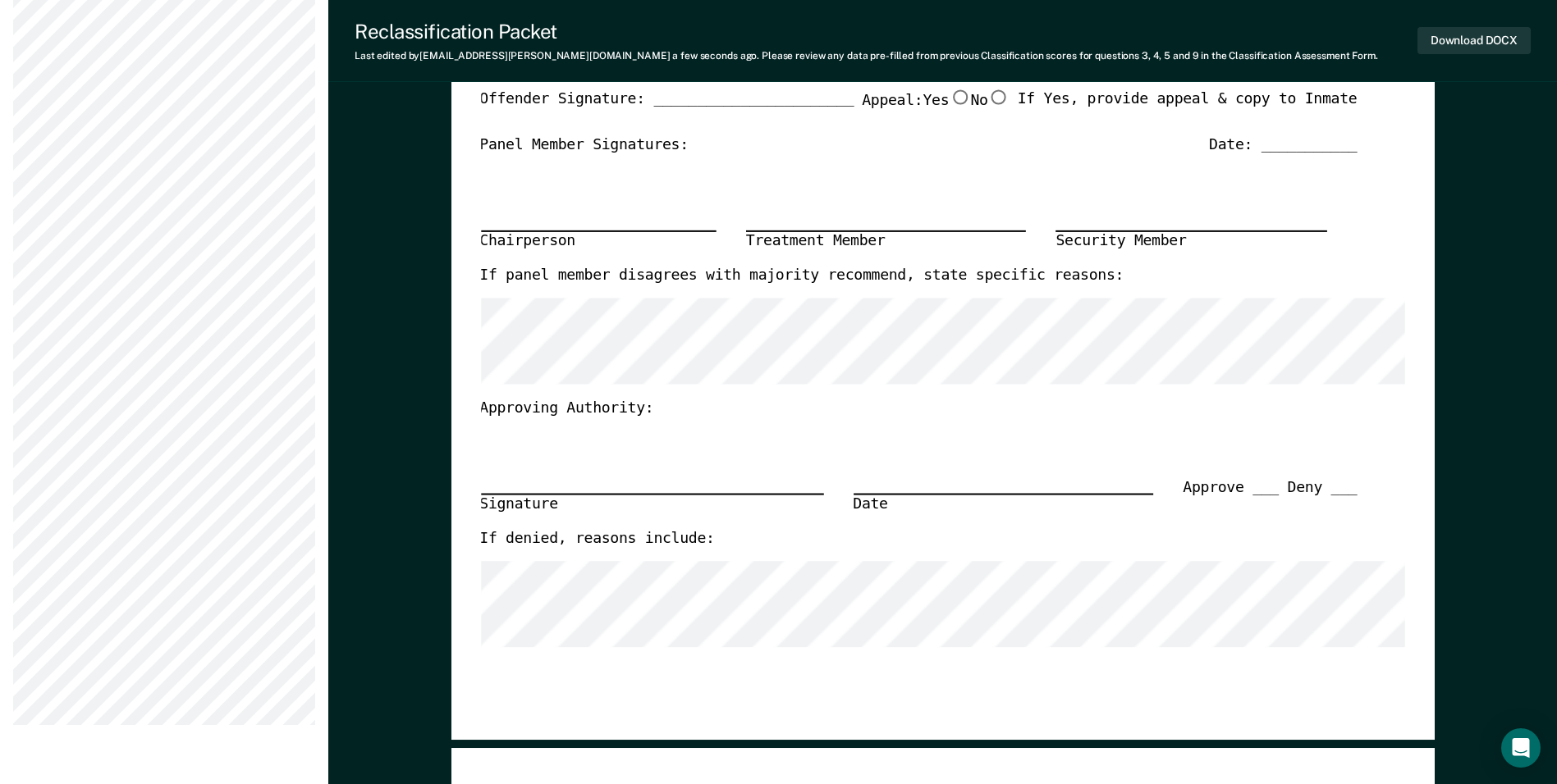
scroll to position [574, 0]
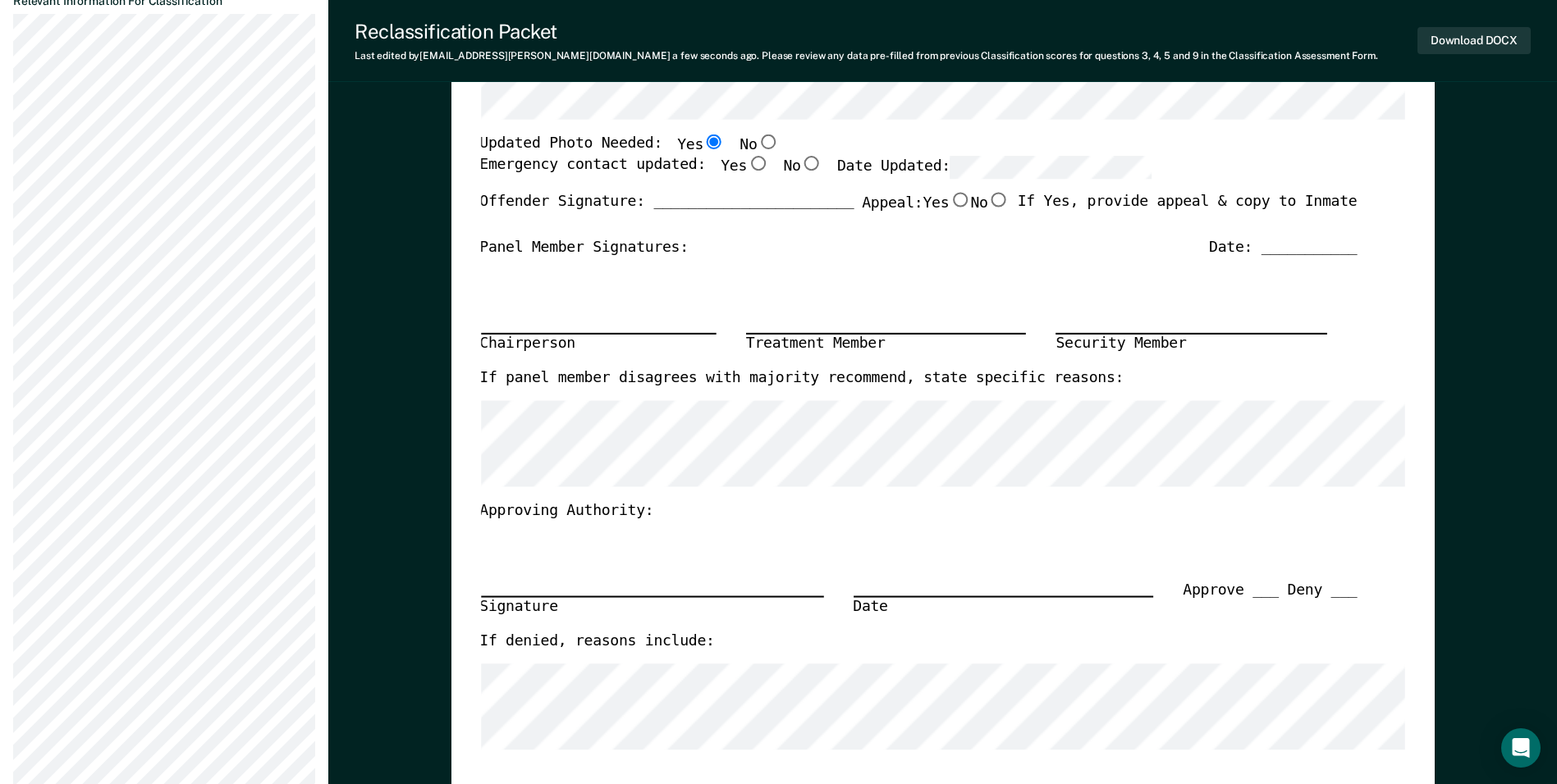
drag, startPoint x: 737, startPoint y: 168, endPoint x: 796, endPoint y: 164, distance: 59.1
click at [747, 168] on input "Yes" at bounding box center [757, 164] width 21 height 15
type textarea "x"
radio input "true"
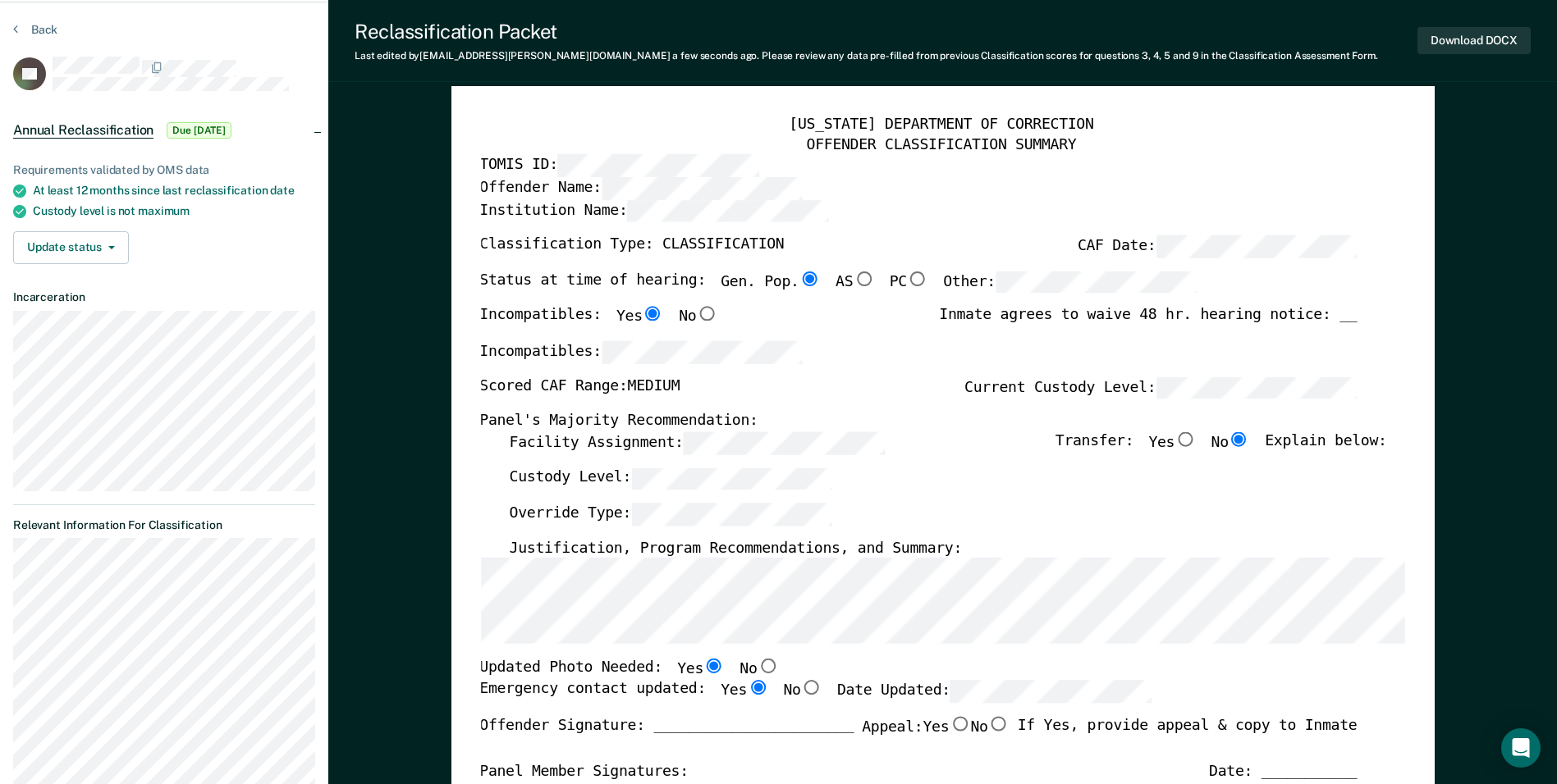
scroll to position [0, 0]
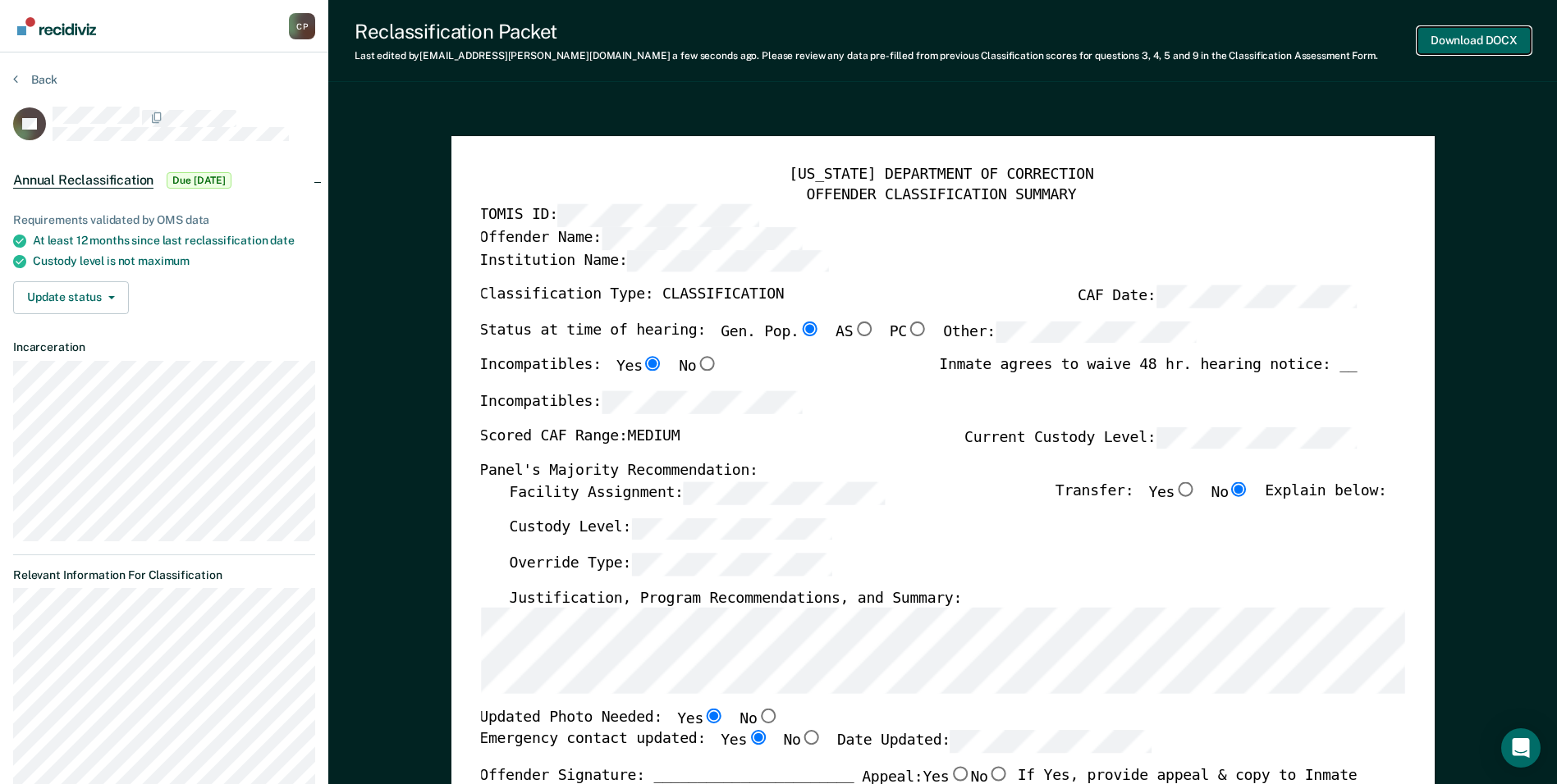
click at [1465, 45] on button "Download DOCX" at bounding box center [1473, 40] width 113 height 27
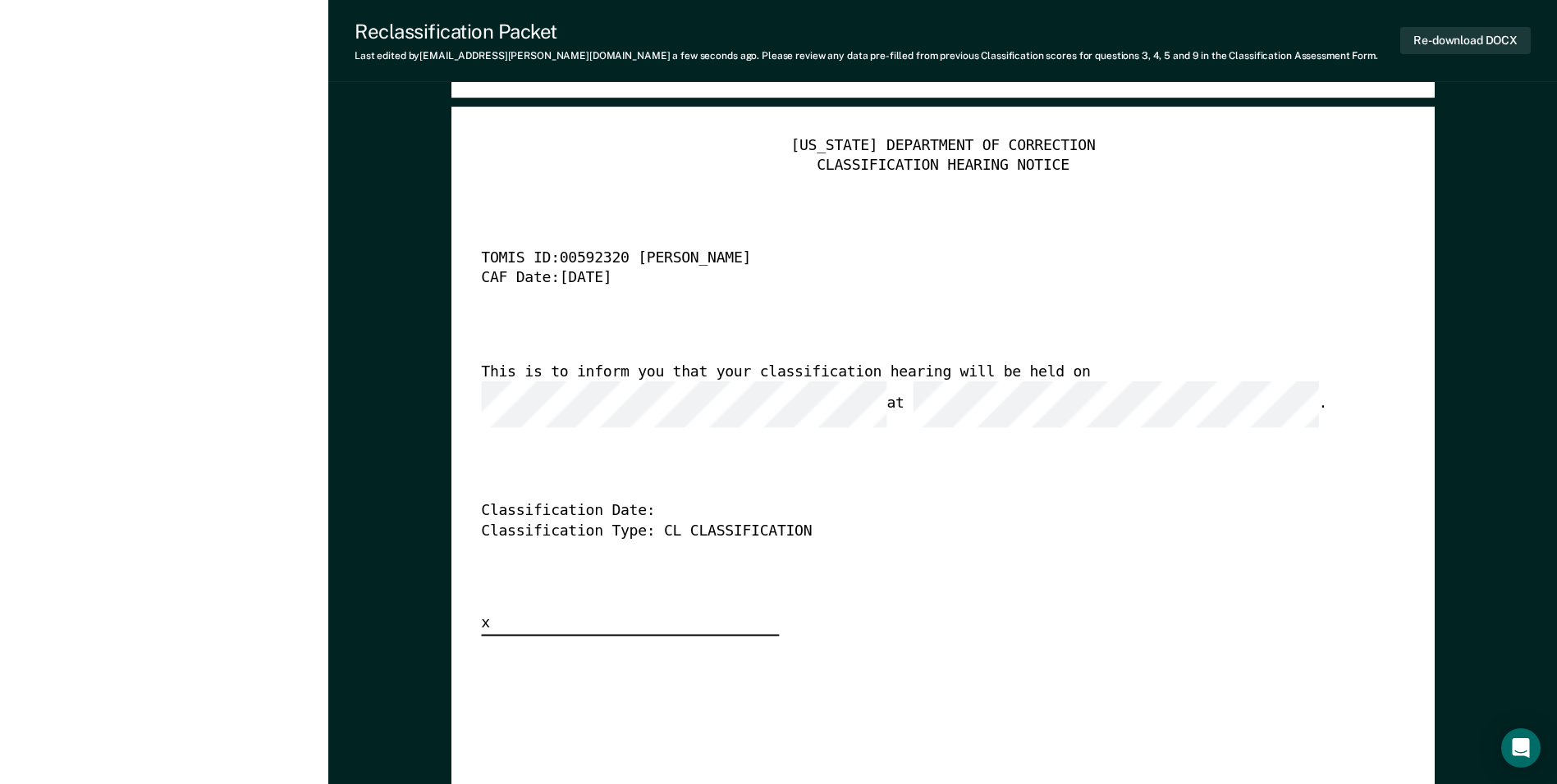
scroll to position [4020, 0]
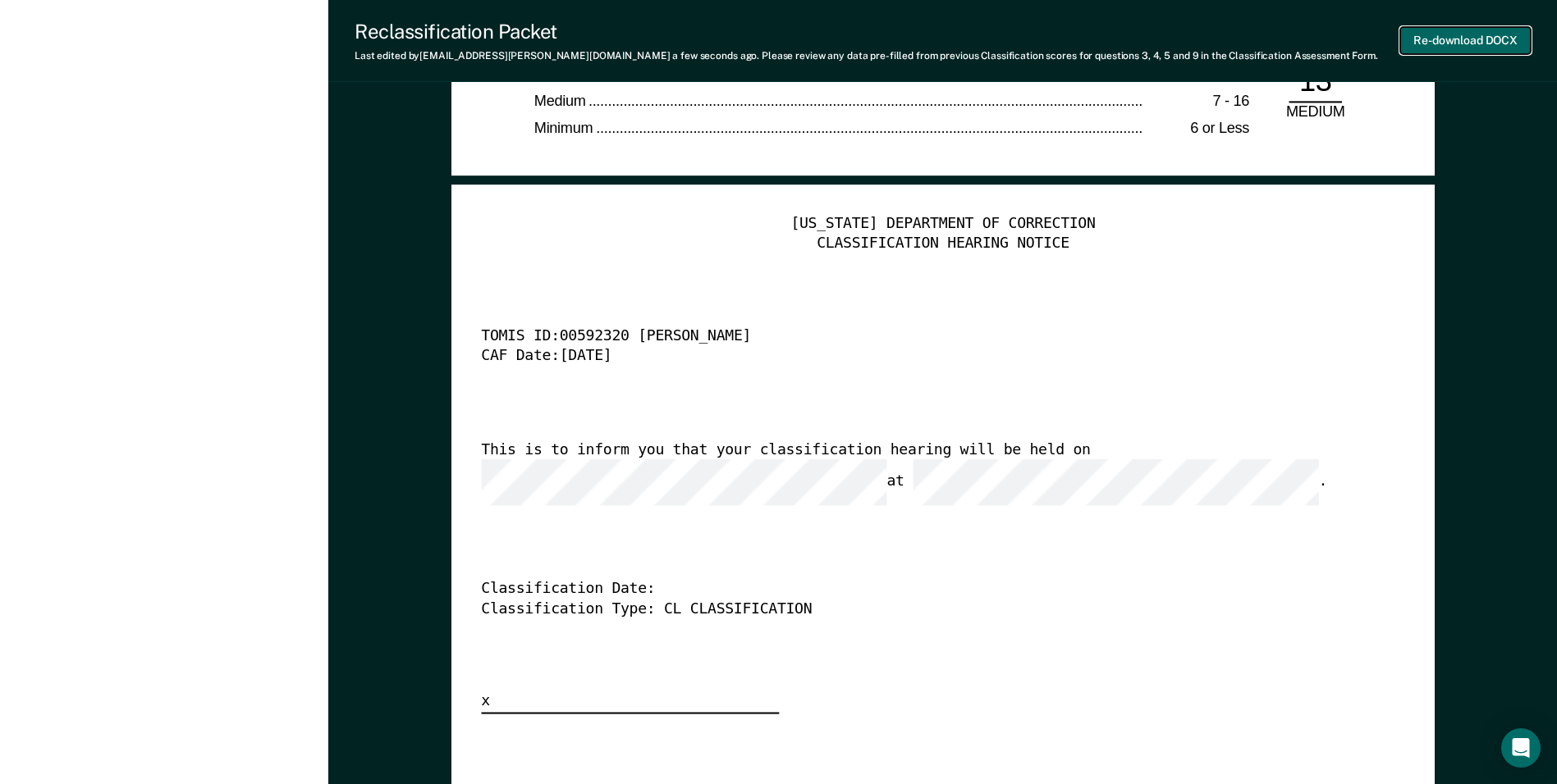
click at [1462, 37] on button "Re-download DOCX" at bounding box center [1466, 40] width 131 height 27
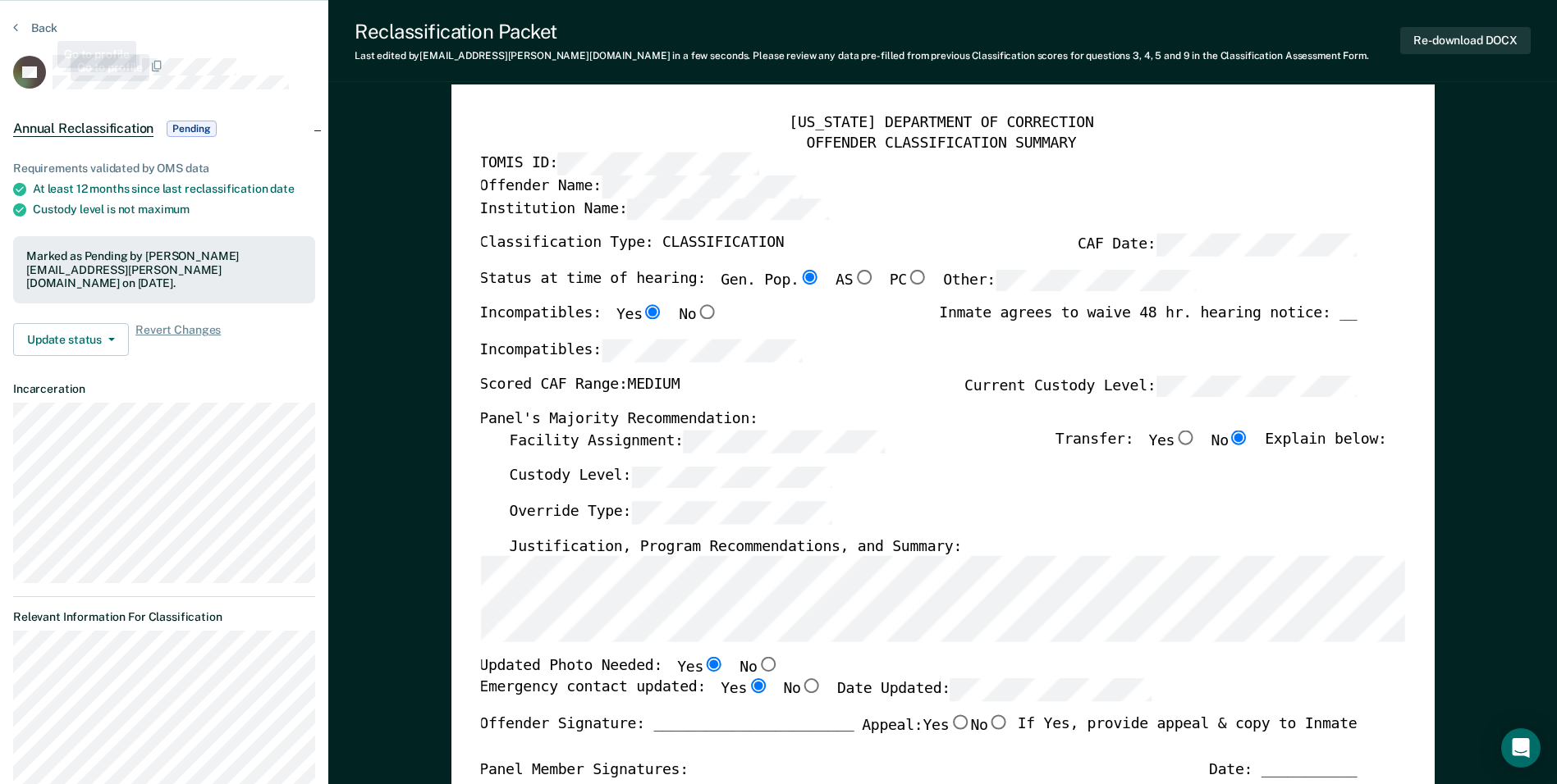
scroll to position [0, 0]
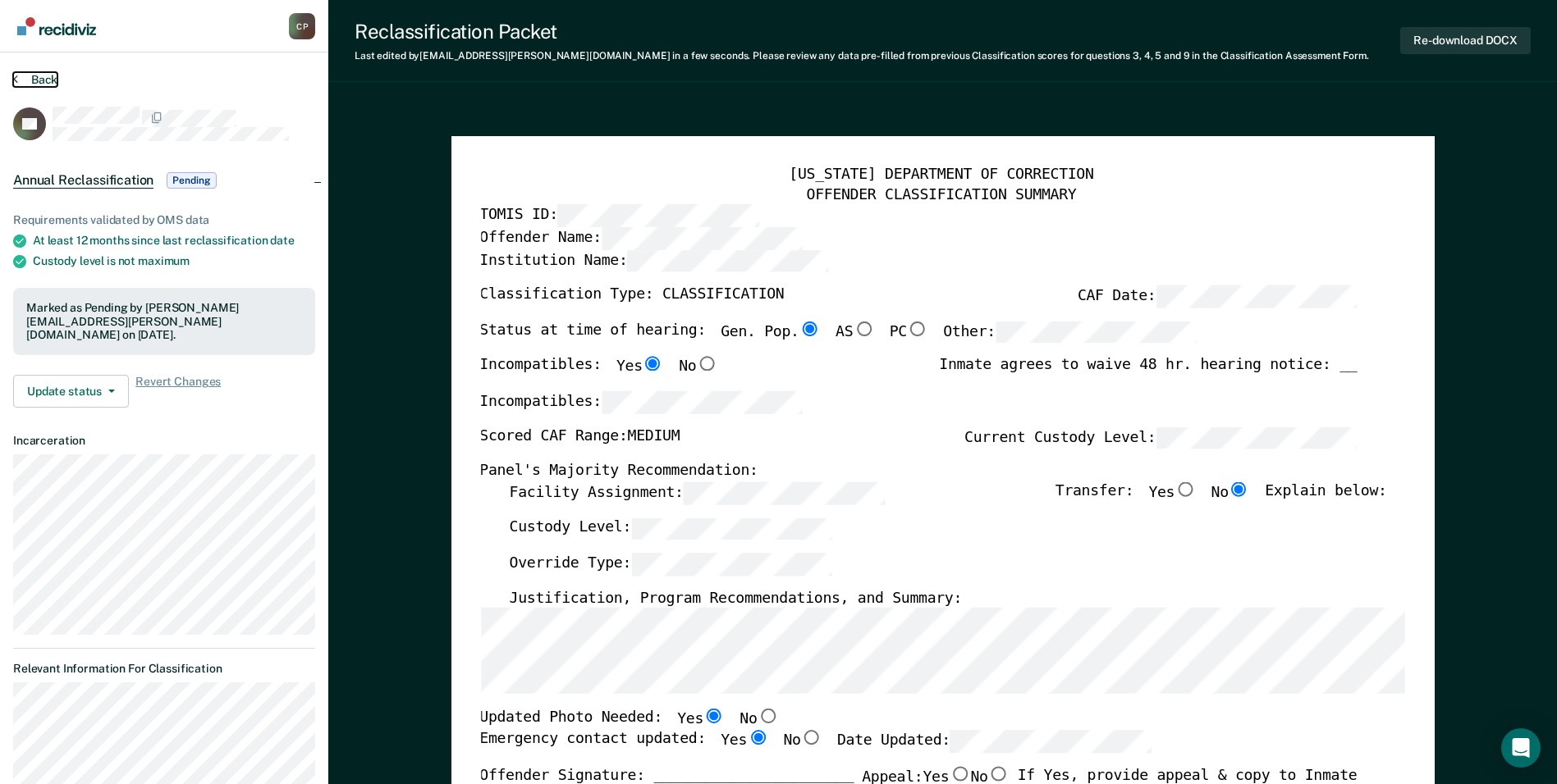
click at [37, 80] on button "Back" at bounding box center [35, 80] width 44 height 15
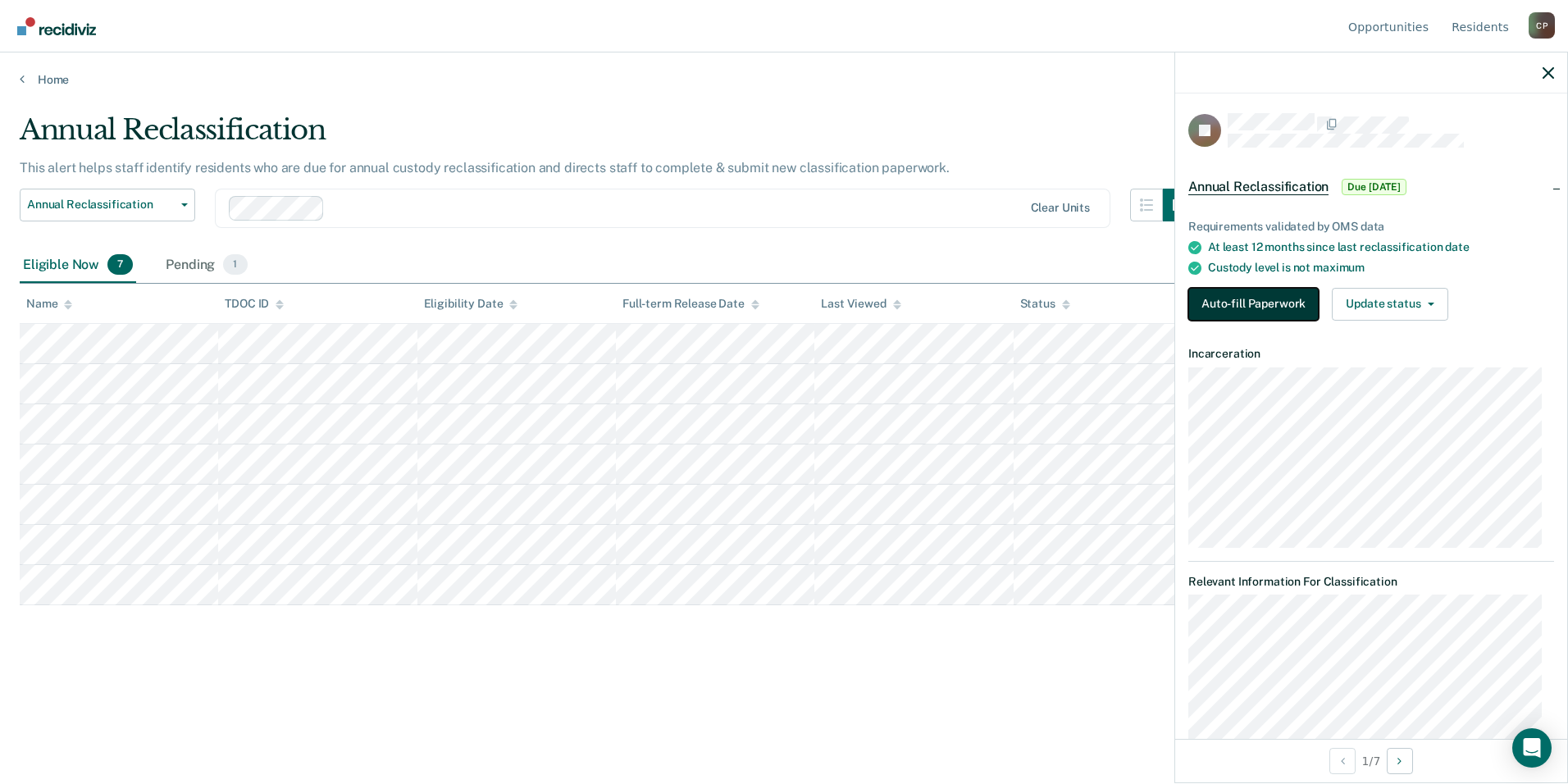
click at [1204, 309] on button "Auto-fill Paperwork" at bounding box center [1254, 304] width 131 height 33
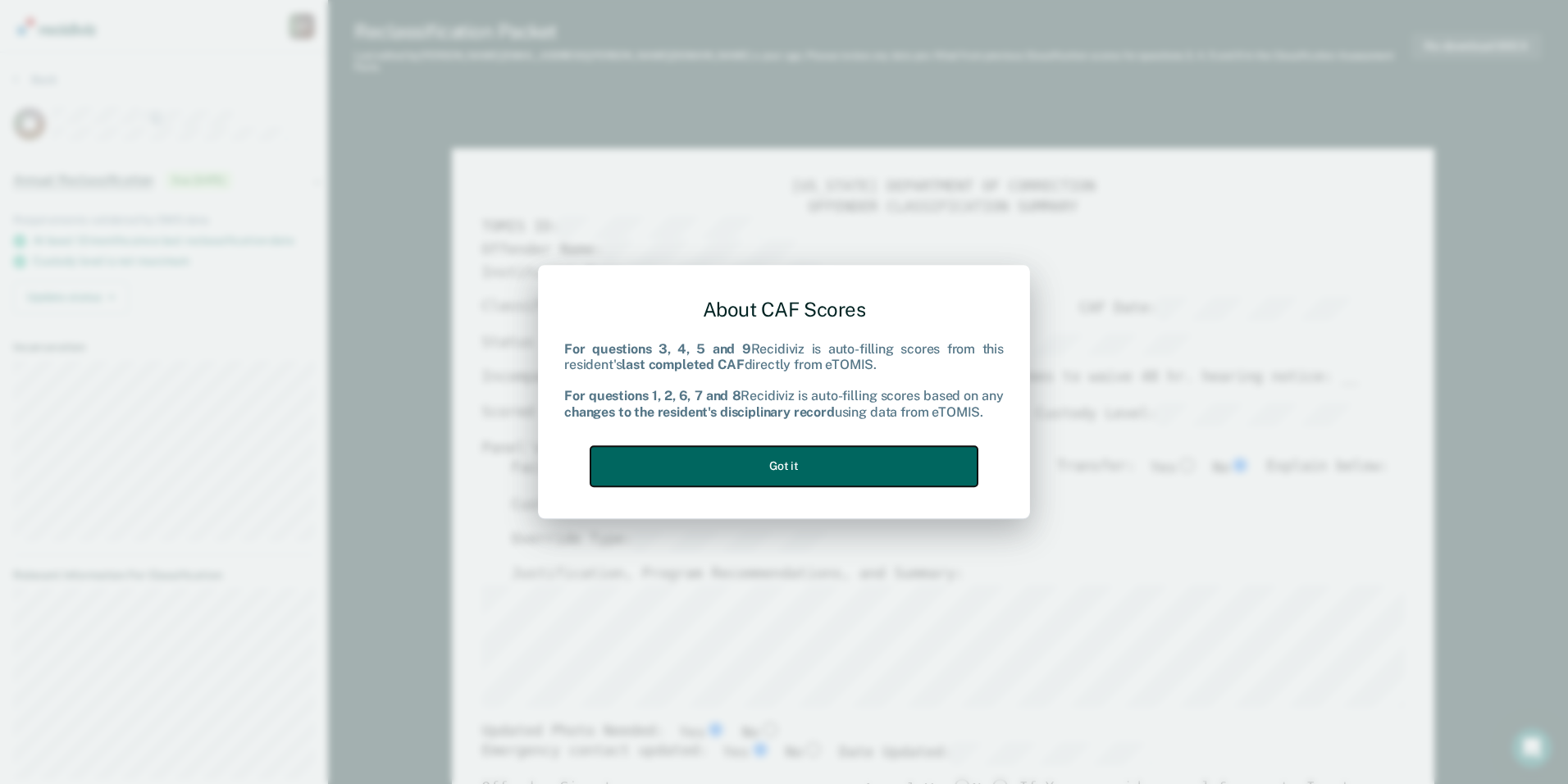
click at [826, 461] on button "Got it" at bounding box center [784, 466] width 387 height 40
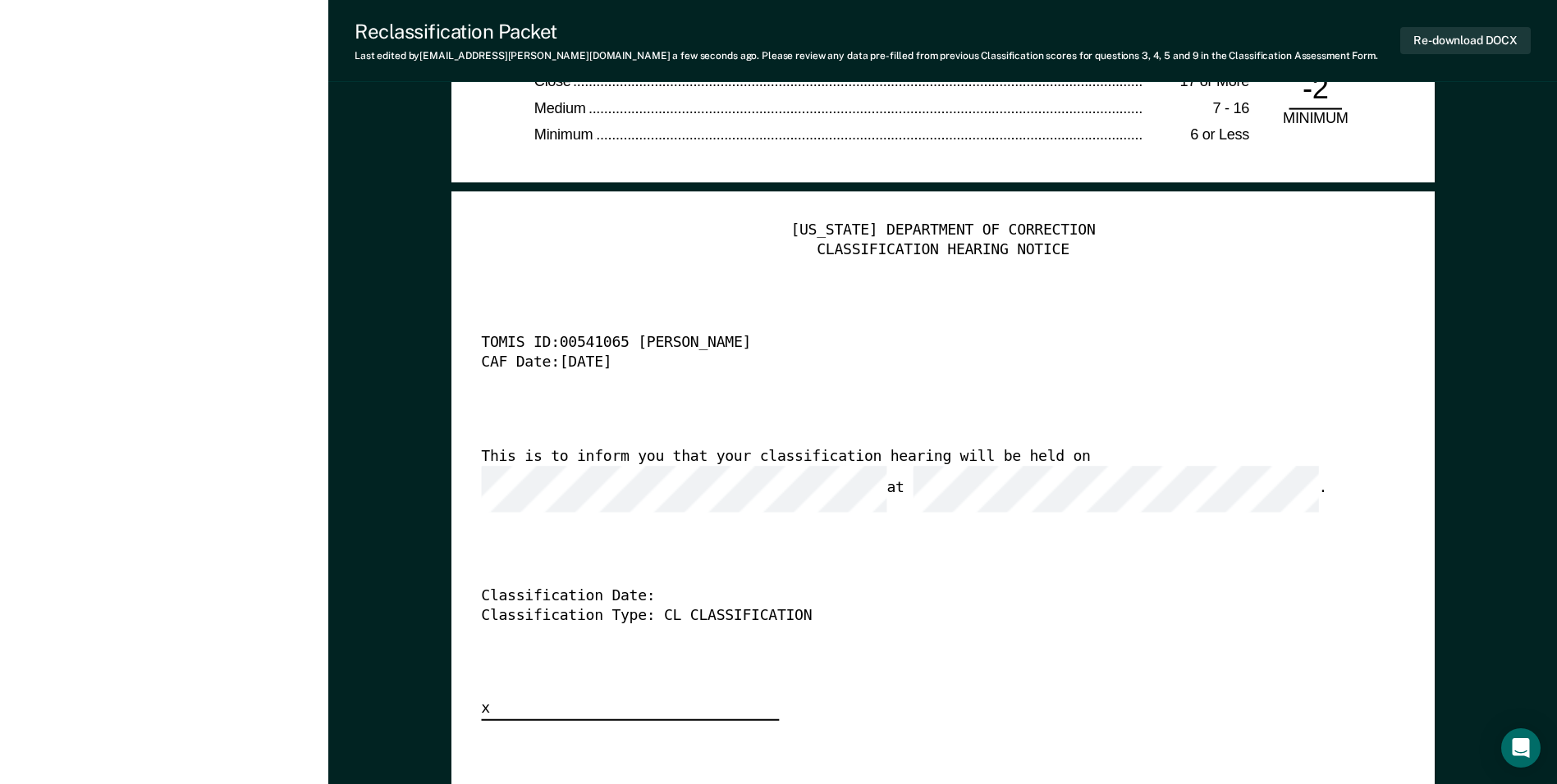
scroll to position [3938, 0]
click at [1448, 39] on button "Re-download DOCX" at bounding box center [1466, 40] width 131 height 27
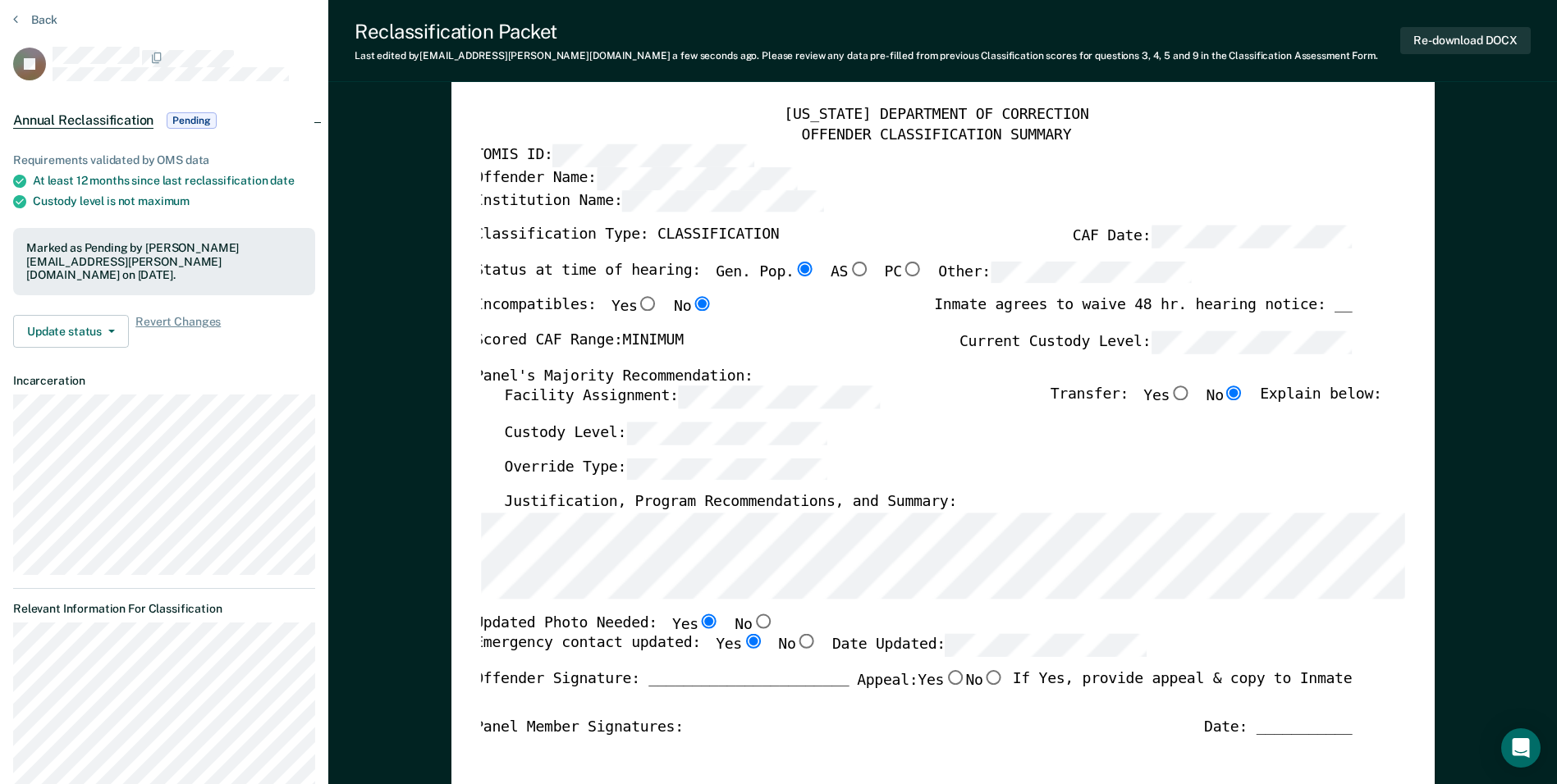
scroll to position [0, 0]
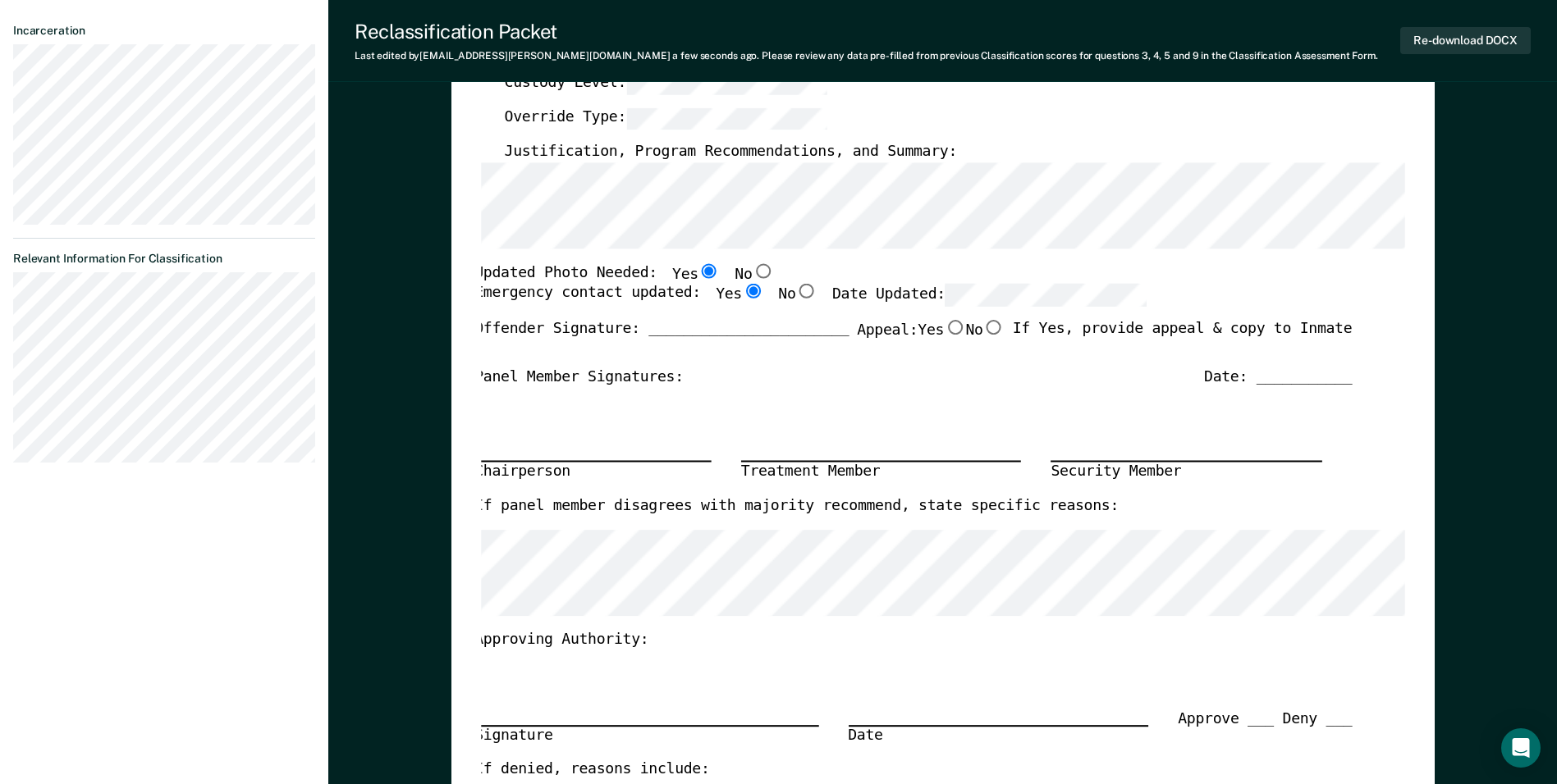
type textarea "x"
drag, startPoint x: 1469, startPoint y: 43, endPoint x: 1455, endPoint y: 71, distance: 31.3
click at [1469, 43] on button "Re-download DOCX" at bounding box center [1466, 40] width 131 height 27
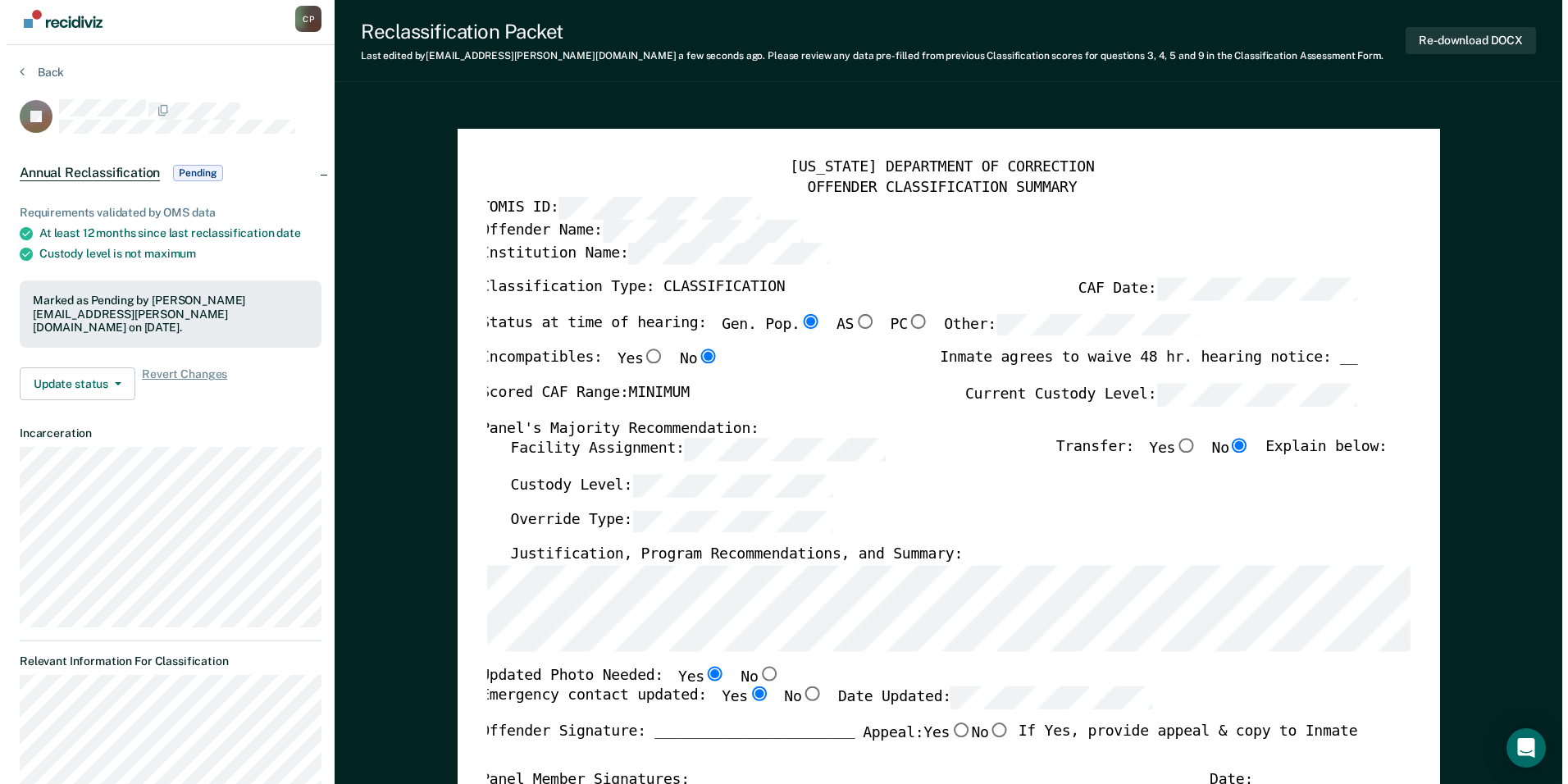
scroll to position [0, 0]
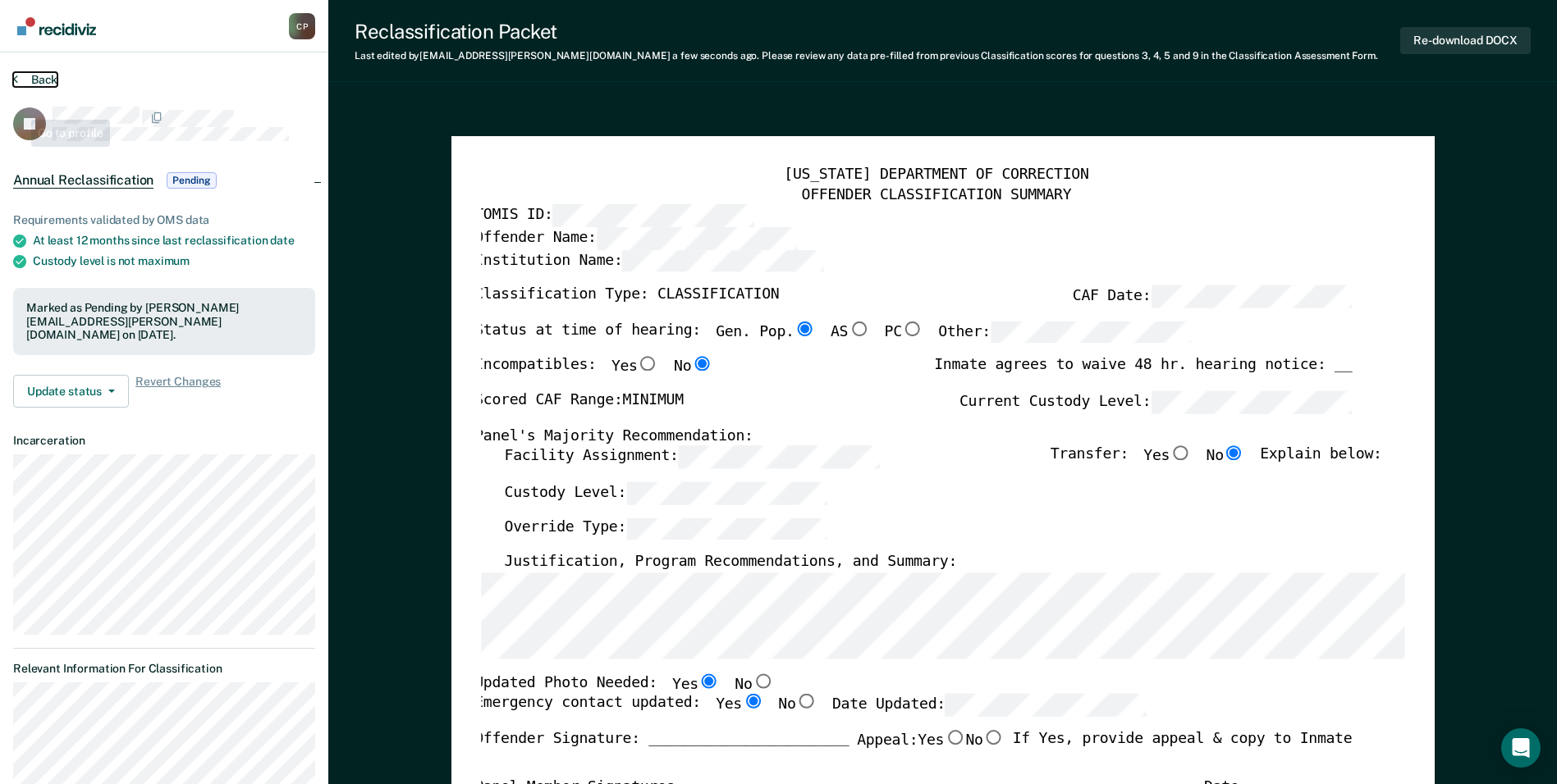
click at [39, 72] on button "Back" at bounding box center [35, 80] width 44 height 15
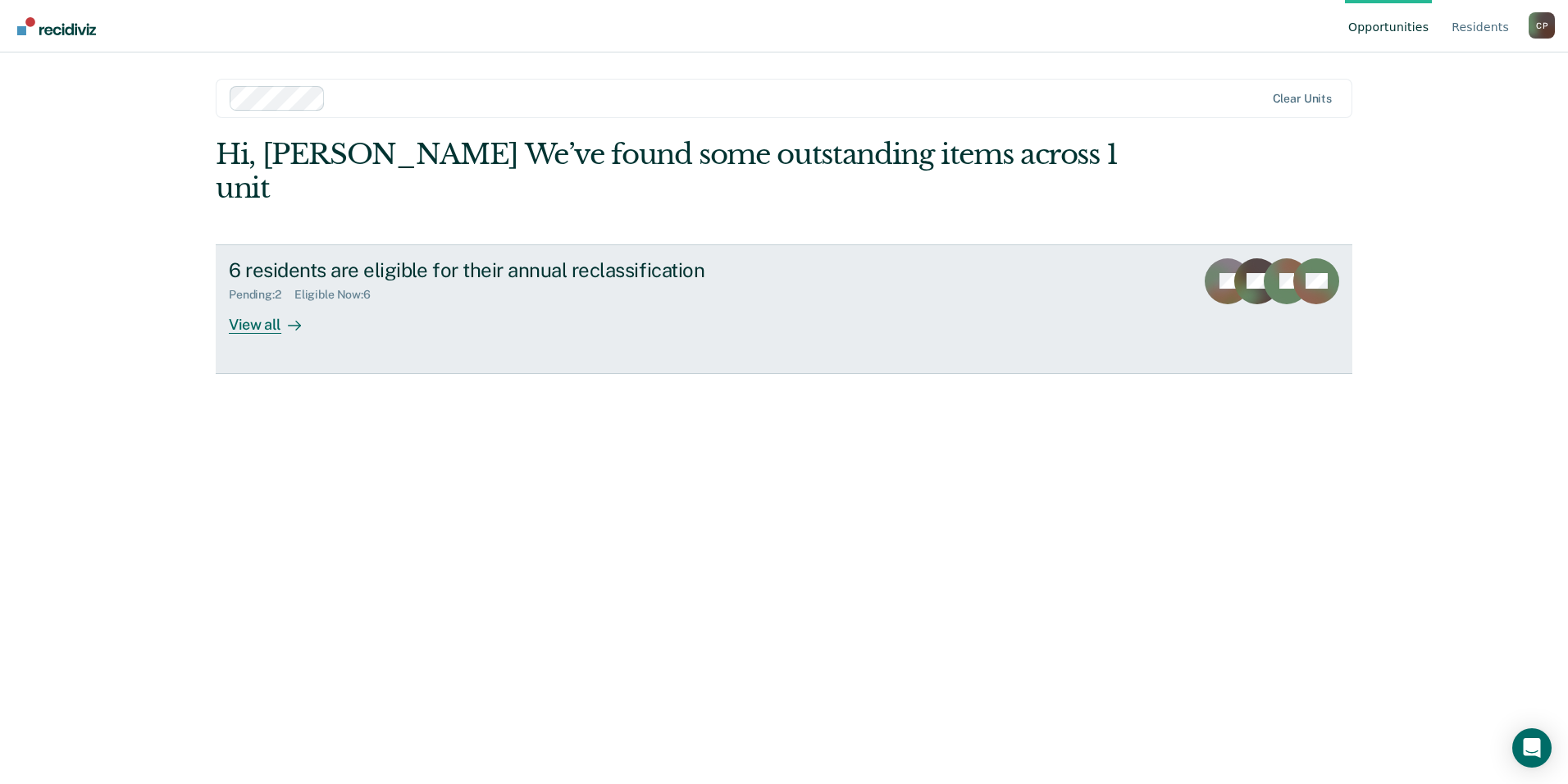
click at [324, 289] on div "6 residents are eligible for their annual reclassification Pending : 2 Eligible…" at bounding box center [537, 296] width 615 height 75
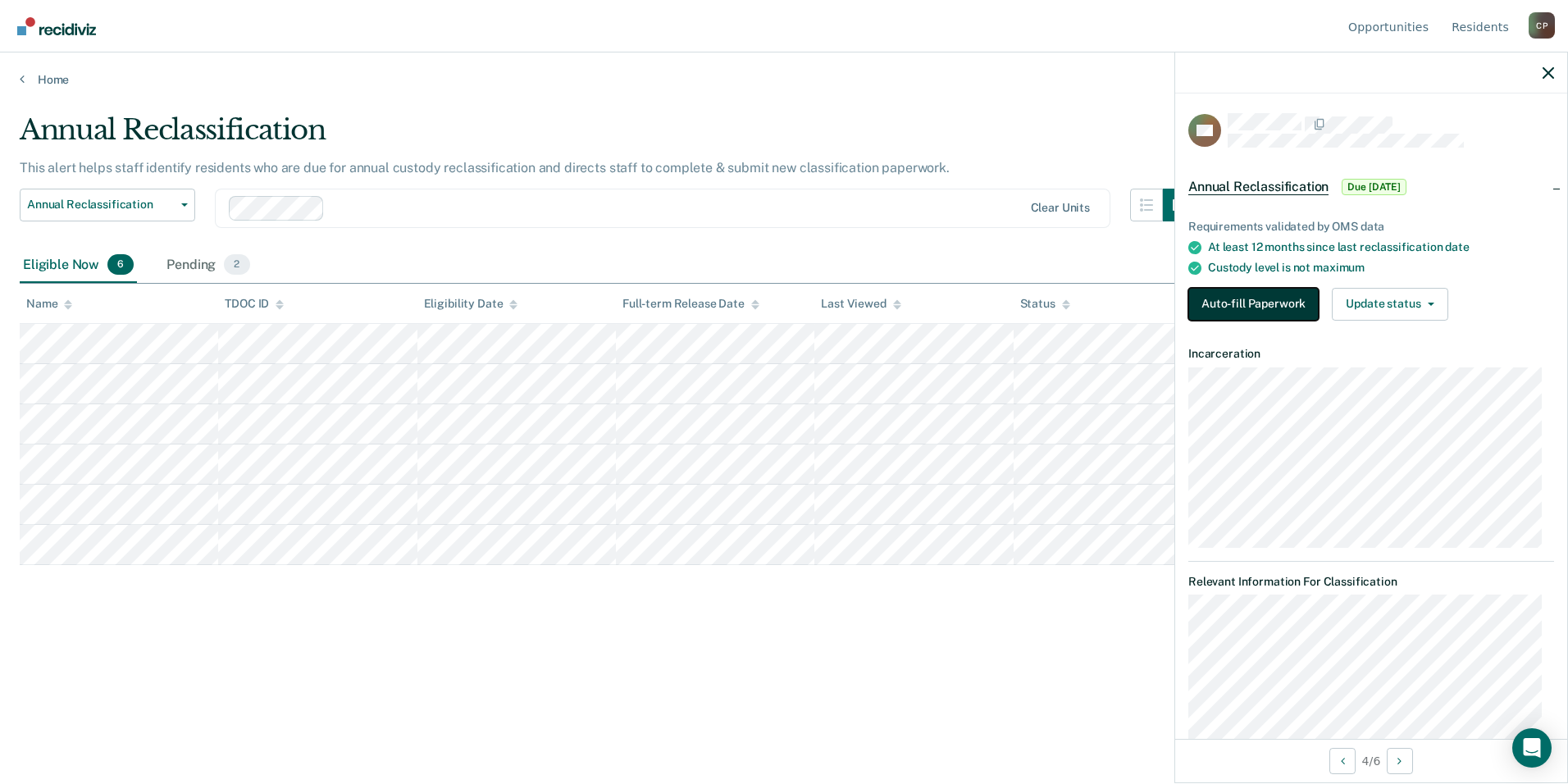
click at [1269, 310] on button "Auto-fill Paperwork" at bounding box center [1254, 304] width 131 height 33
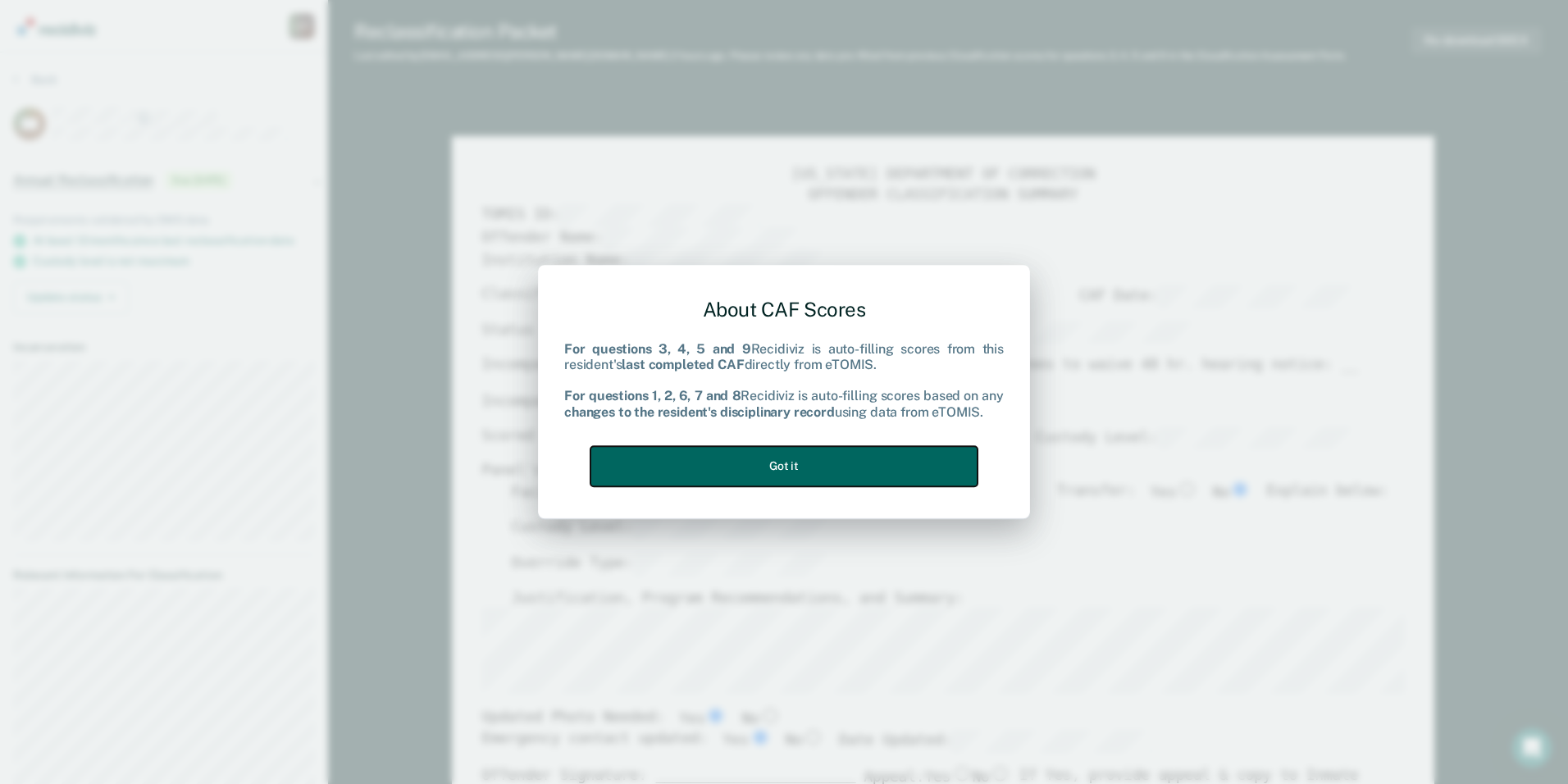
click at [785, 457] on button "Got it" at bounding box center [784, 466] width 387 height 40
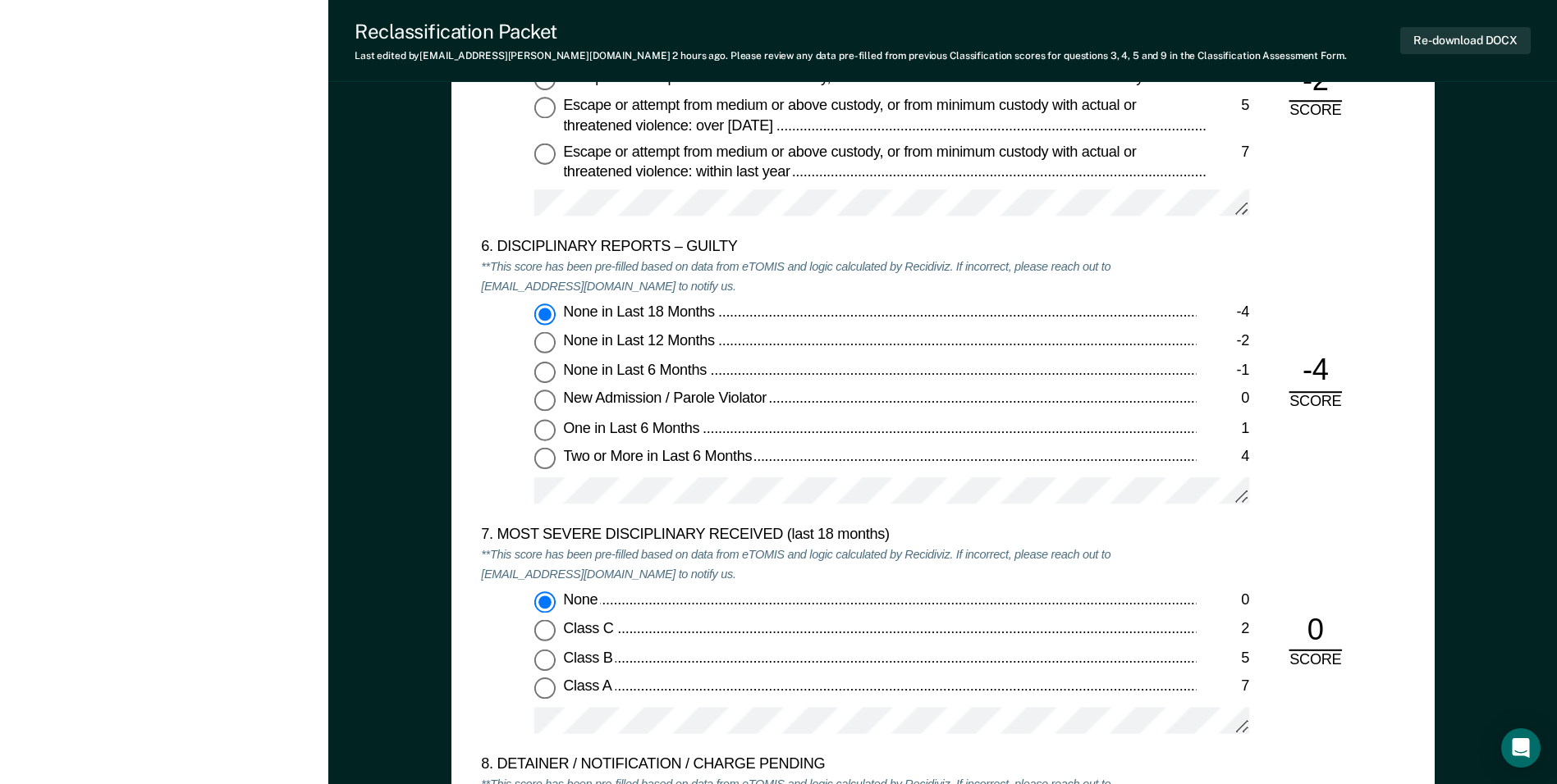
scroll to position [2871, 0]
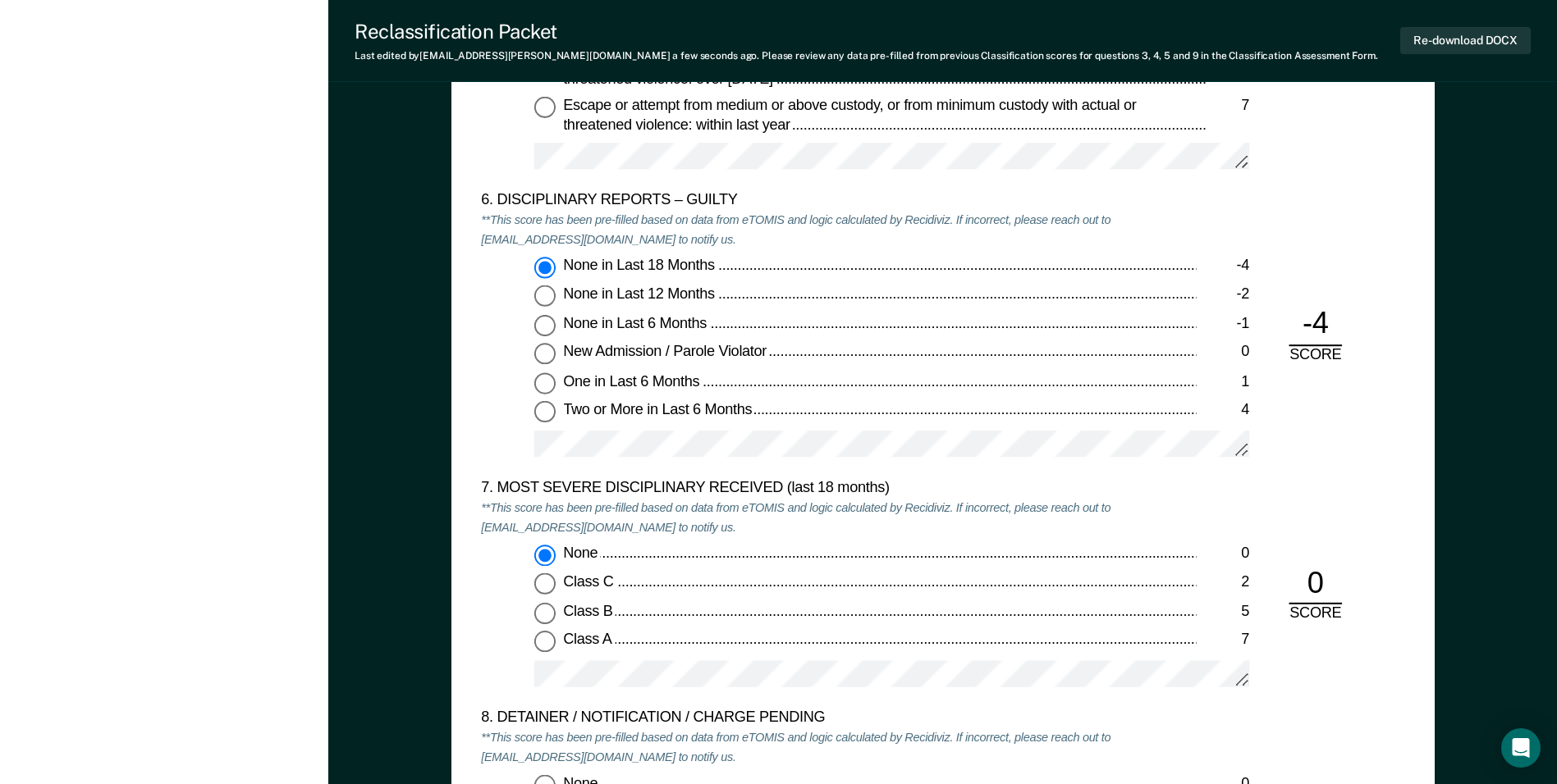
click at [543, 376] on input "One in Last 6 Months 1" at bounding box center [544, 383] width 21 height 21
type textarea "x"
radio input "false"
radio input "true"
click at [541, 584] on input "Class C 2" at bounding box center [544, 584] width 21 height 21
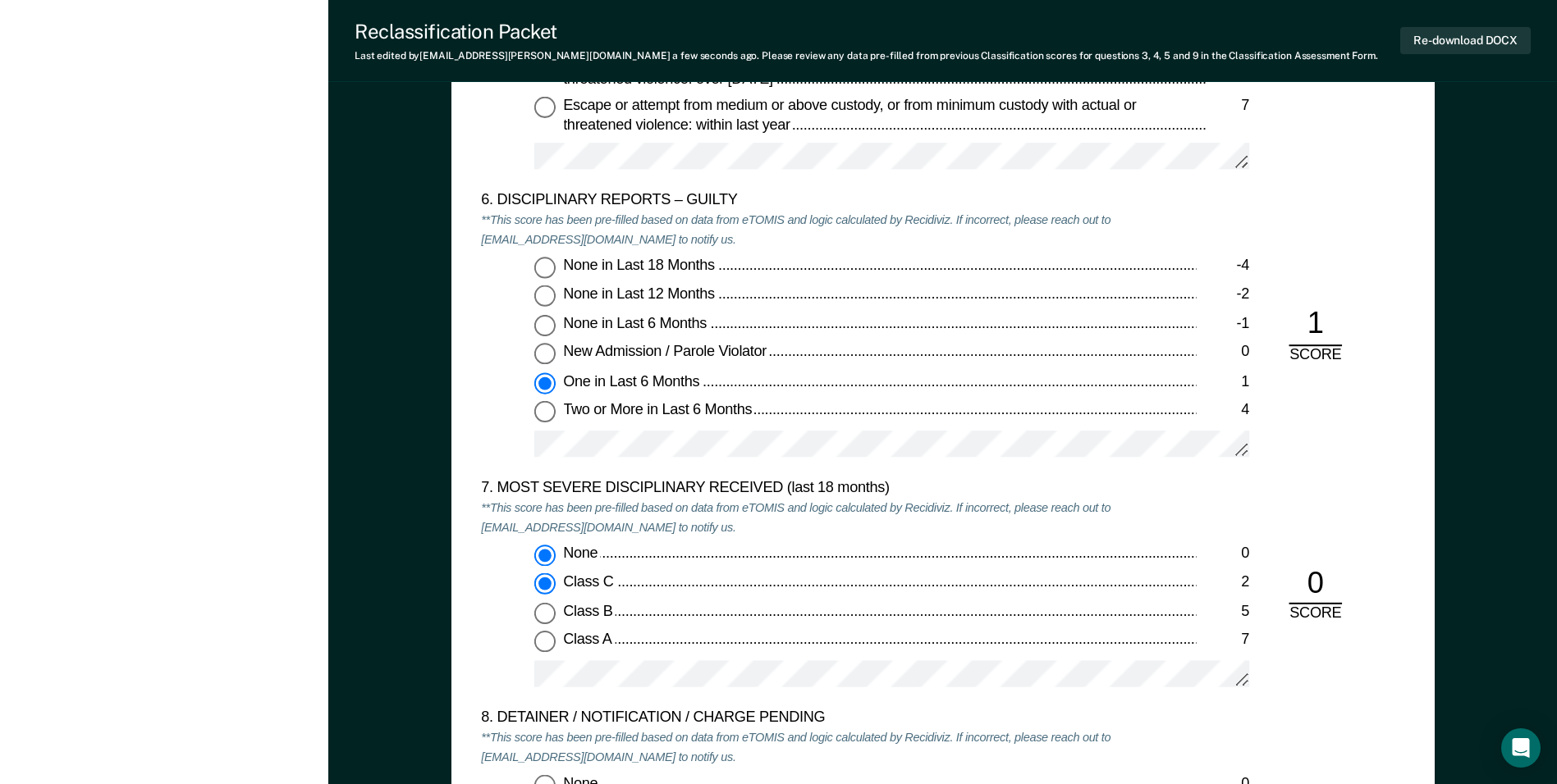
type textarea "x"
radio input "false"
radio input "true"
click at [1349, 475] on div "6. DISCIPLINARY REPORTS – GUILTY **This score has been pre-filled based on data…" at bounding box center [942, 335] width 924 height 288
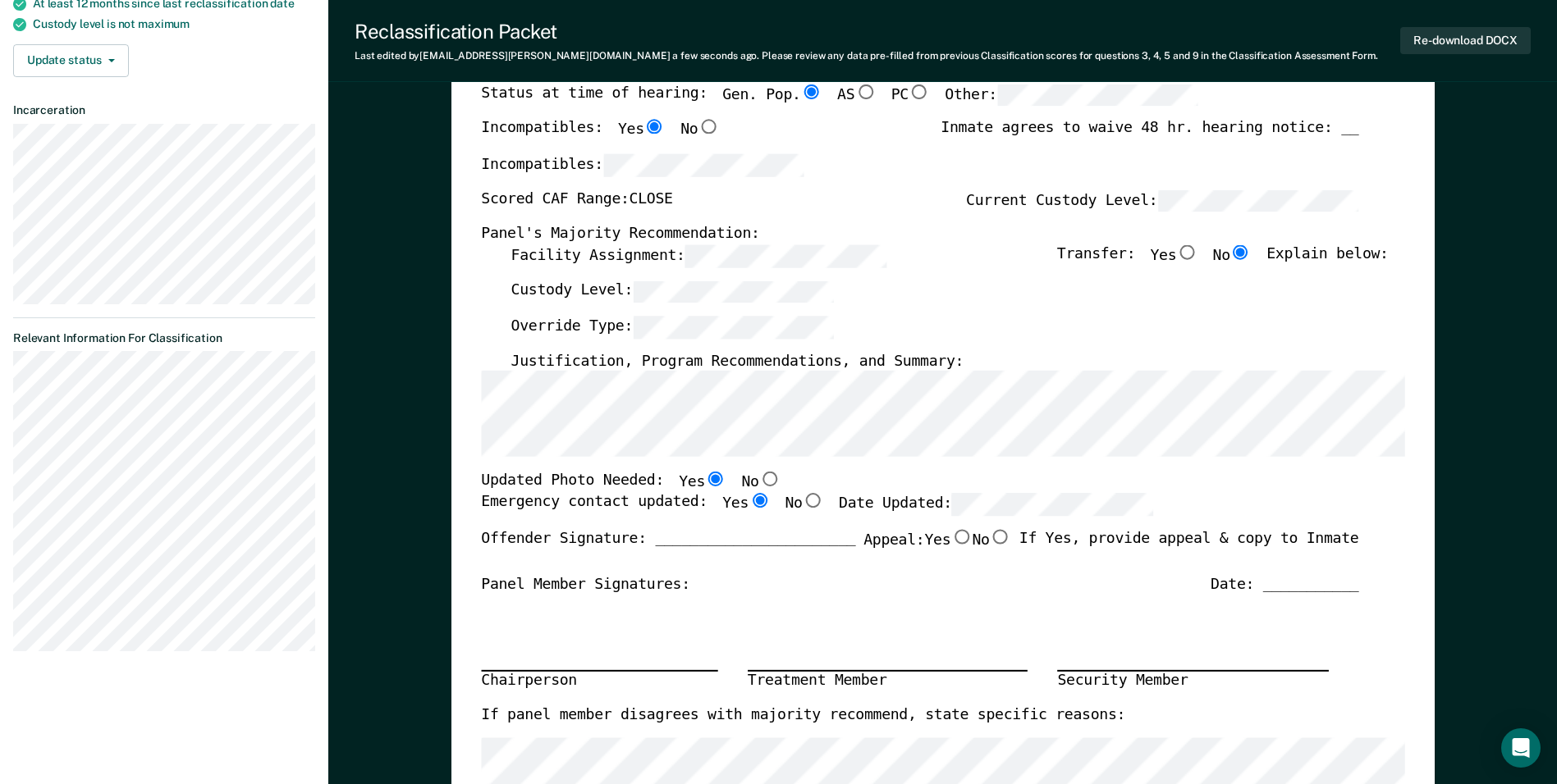
scroll to position [0, 0]
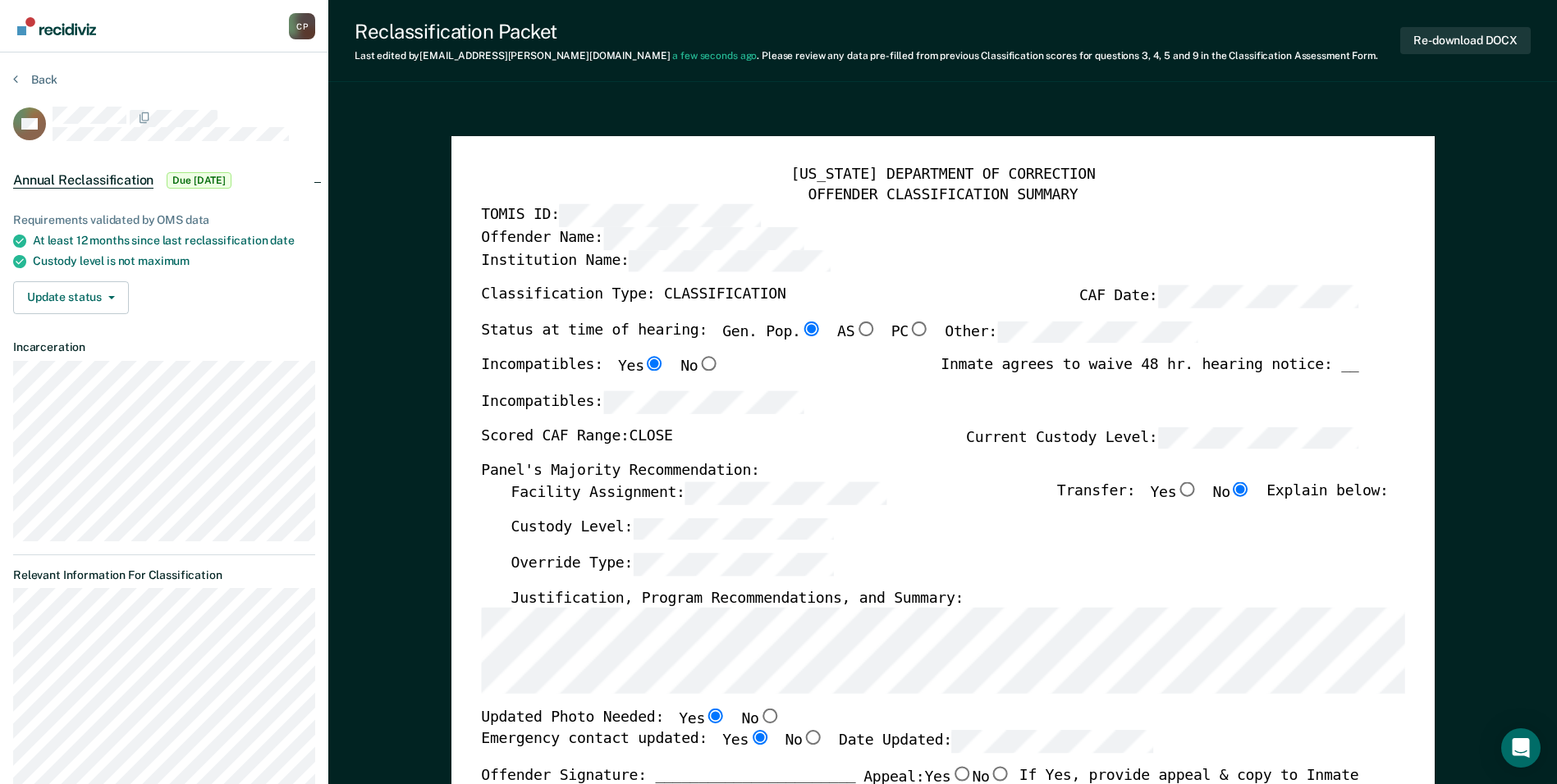
click at [919, 553] on div "Custody Level:" at bounding box center [949, 535] width 877 height 36
click at [1230, 581] on div "Override Type:" at bounding box center [949, 571] width 877 height 36
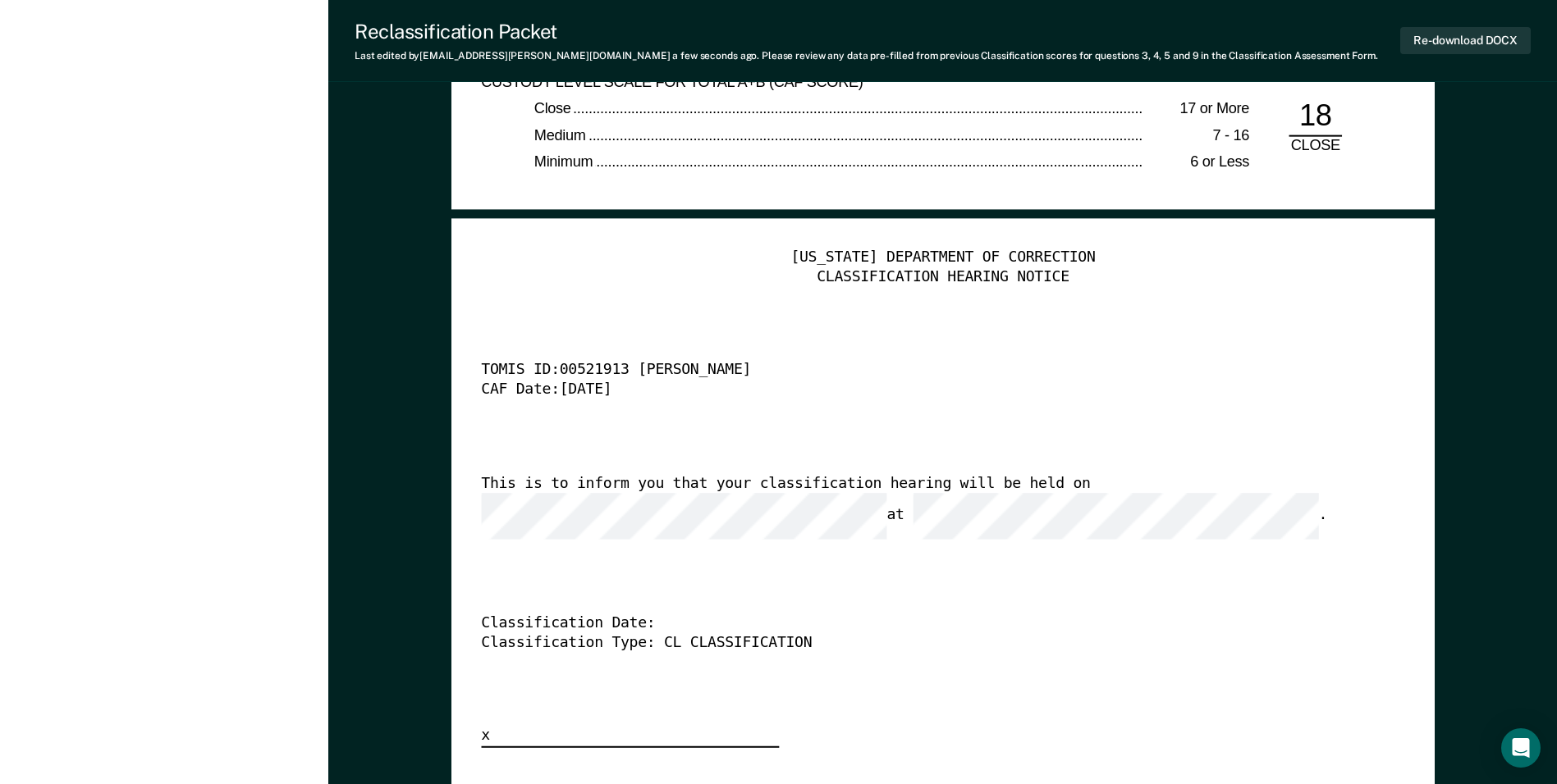
scroll to position [3938, 0]
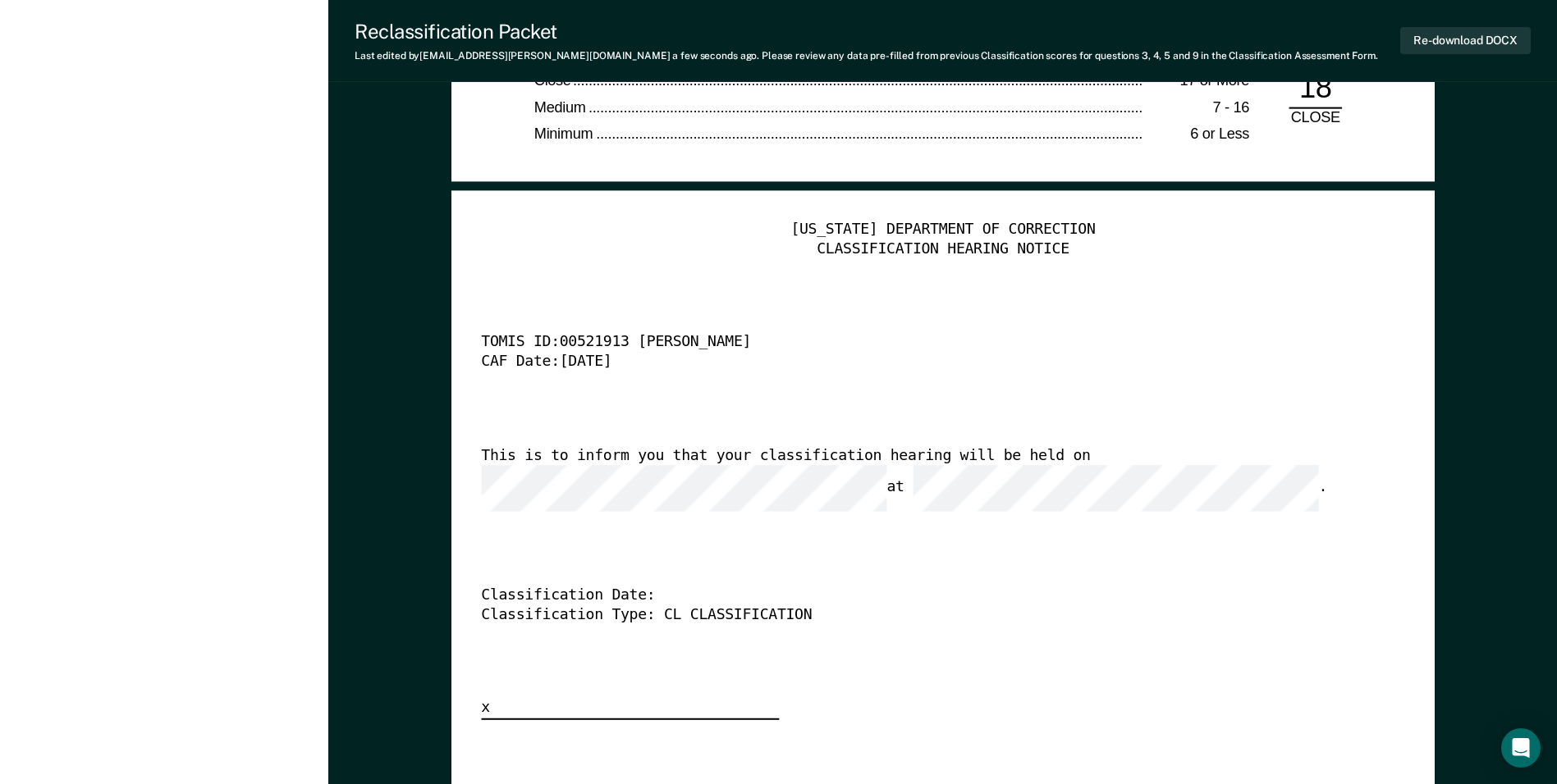
click at [1077, 445] on div "TENNESSEE DEPARTMENT OF CORRECTION CLASSIFICATION HEARING NOTICE TOMIS ID: 0052…" at bounding box center [942, 470] width 924 height 500
click at [1079, 472] on div "This is to inform you that your classification hearing will be held on at ." at bounding box center [919, 478] width 877 height 65
click at [855, 533] on div "TENNESSEE DEPARTMENT OF CORRECTION CLASSIFICATION HEARING NOTICE TOMIS ID: 0052…" at bounding box center [942, 470] width 924 height 500
type textarea "x"
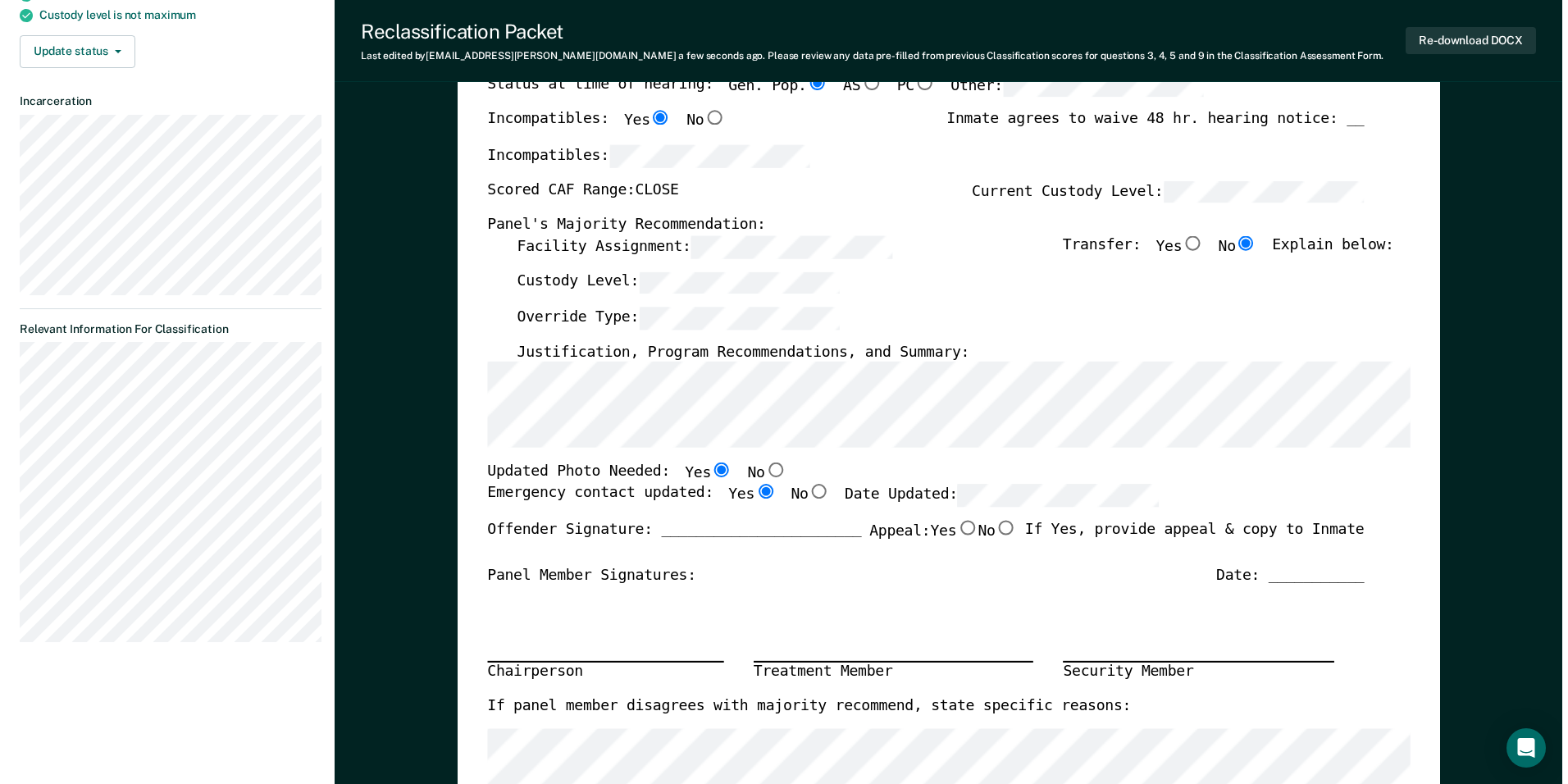
scroll to position [0, 0]
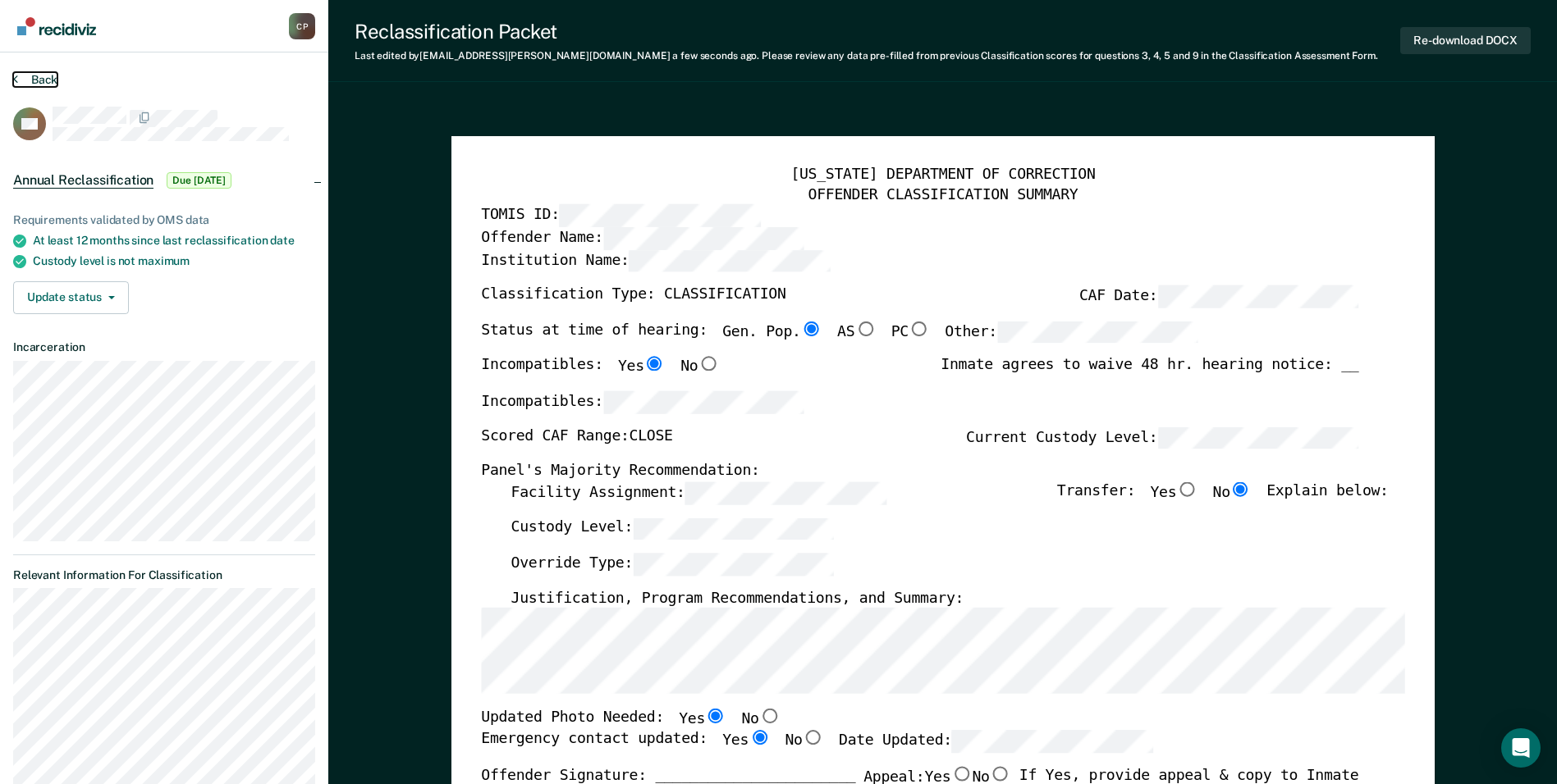
click at [49, 74] on button "Back" at bounding box center [35, 80] width 44 height 15
